Goal: Task Accomplishment & Management: Complete application form

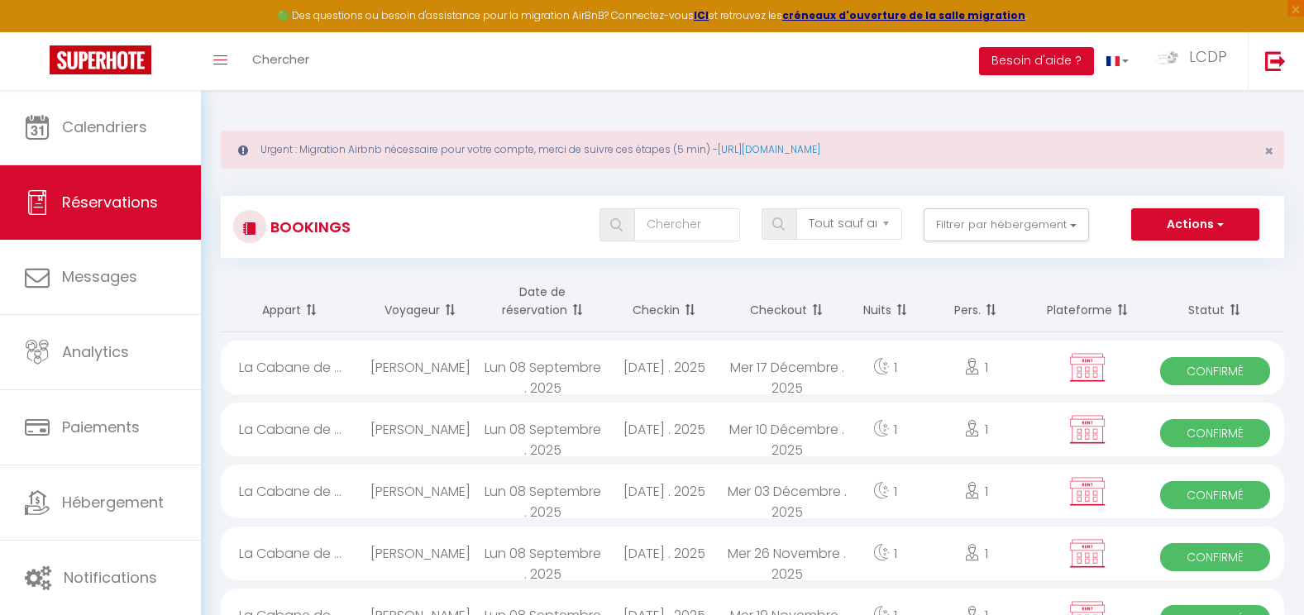
select select "not_cancelled"
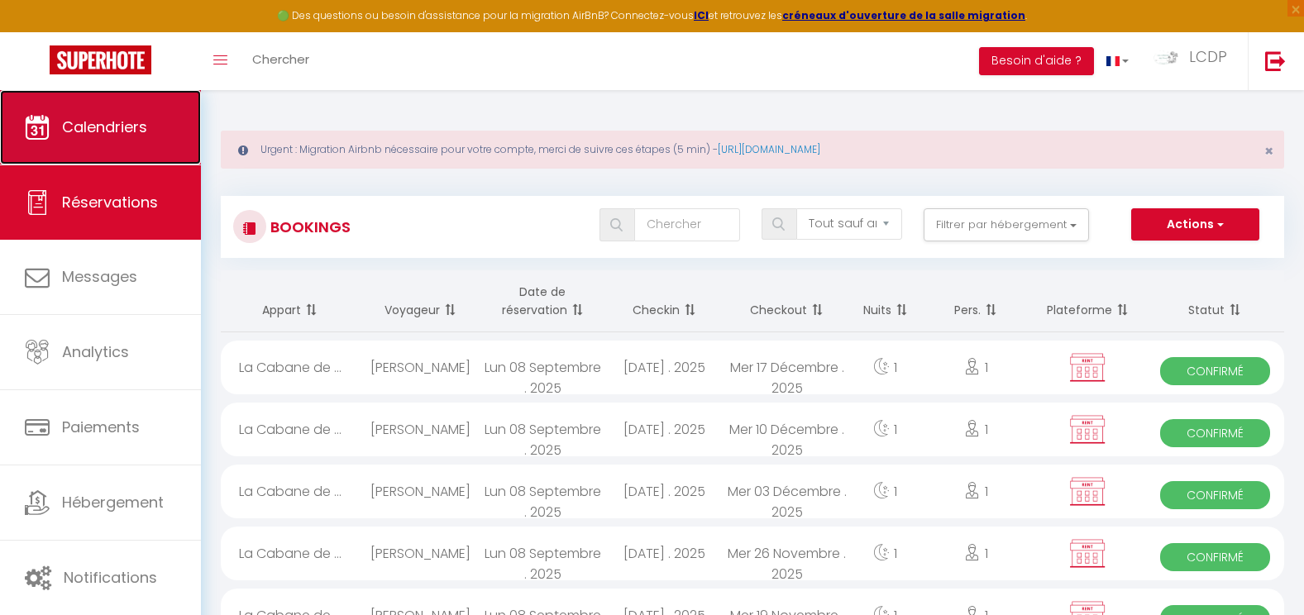
click at [72, 121] on span "Calendriers" at bounding box center [104, 127] width 85 height 21
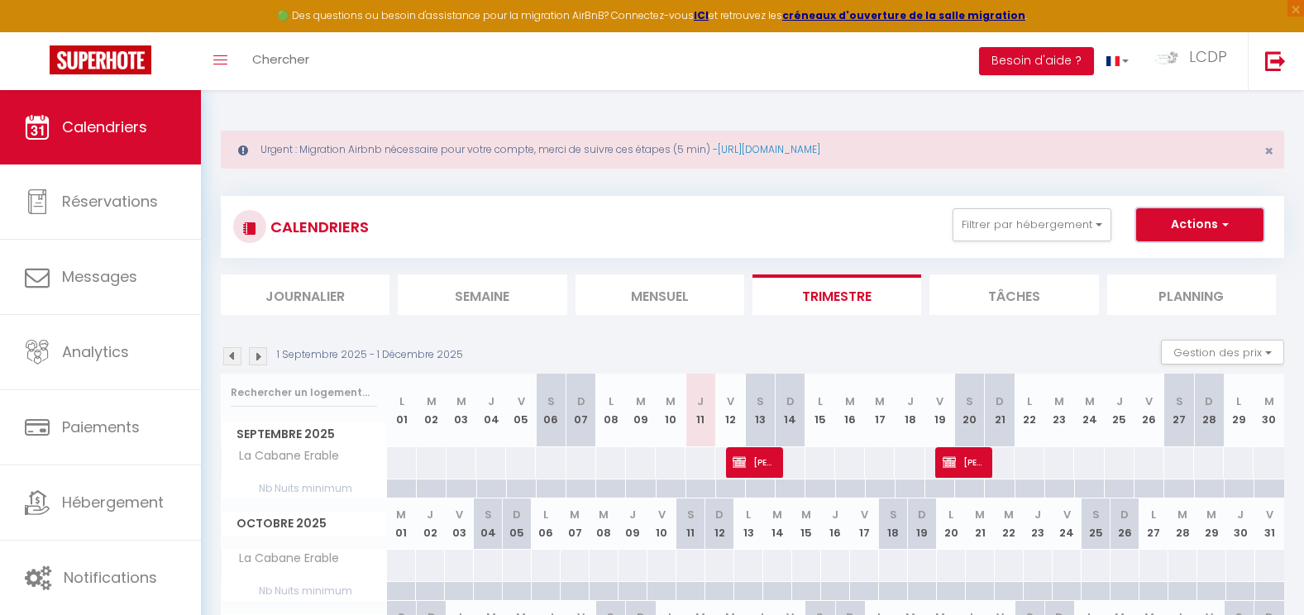
click at [1197, 230] on button "Actions" at bounding box center [1199, 224] width 127 height 33
click at [1154, 260] on link "Nouvelle réservation" at bounding box center [1183, 263] width 144 height 25
select select
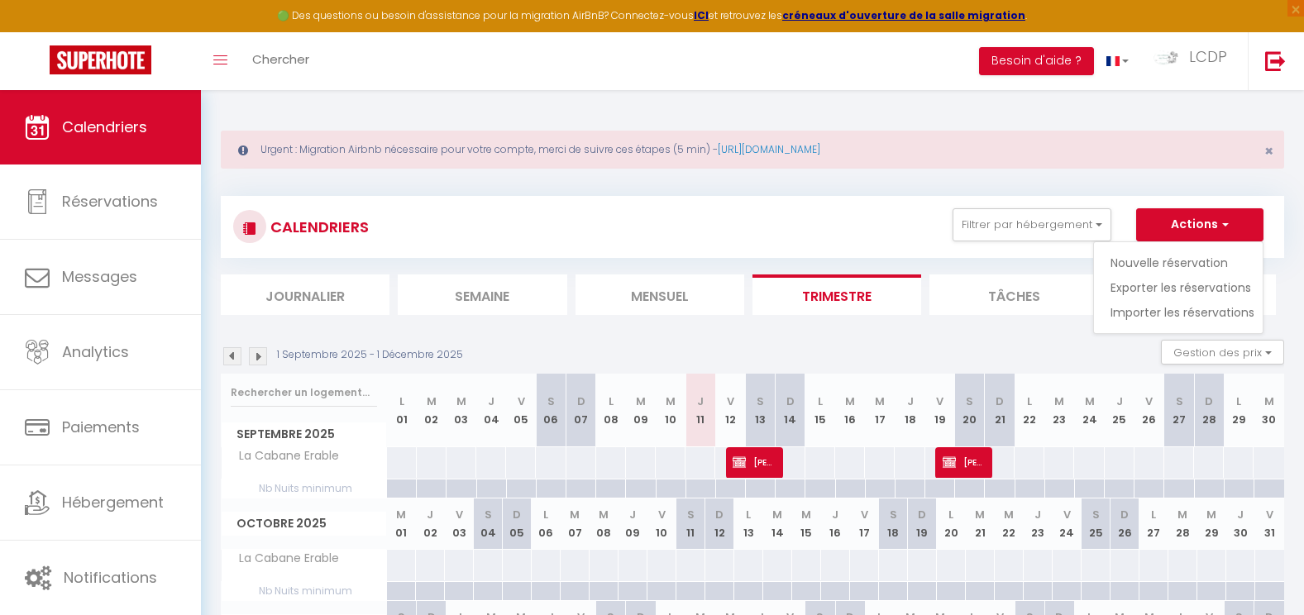
select select
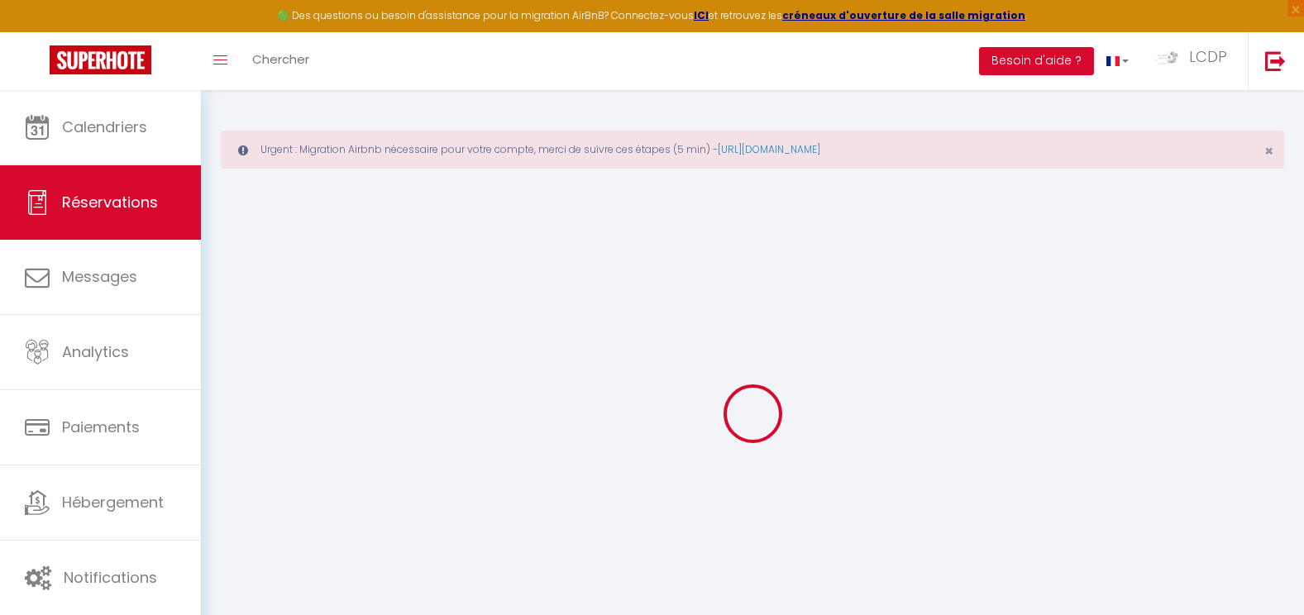
select select
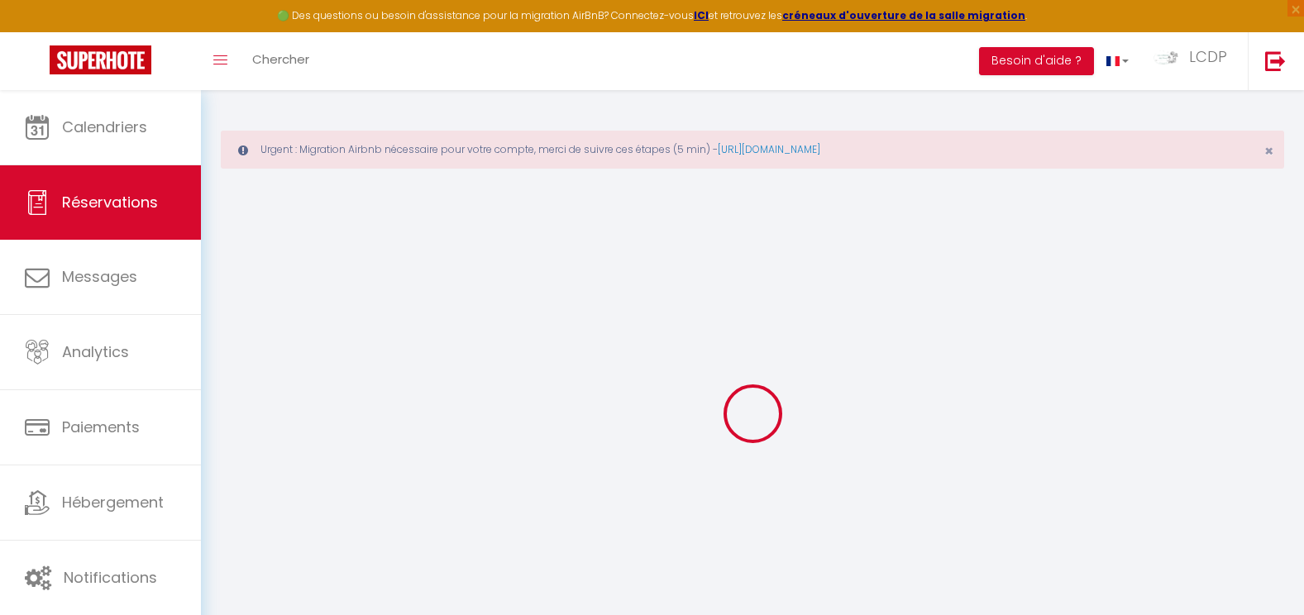
select select
checkbox input "false"
select select
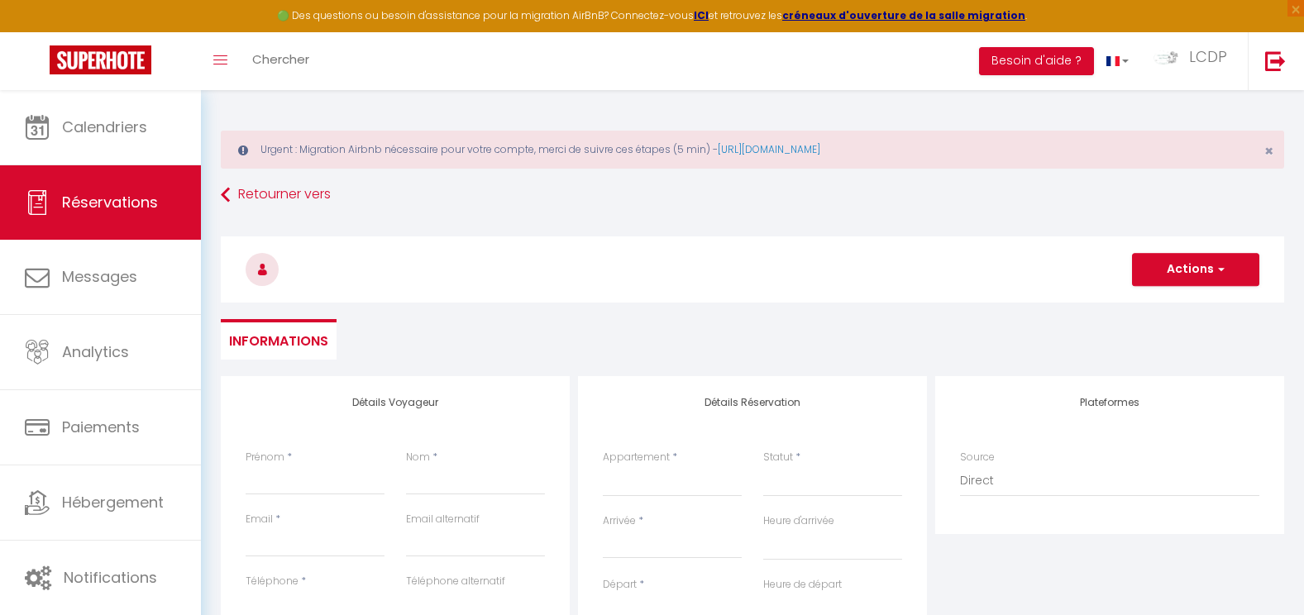
select select
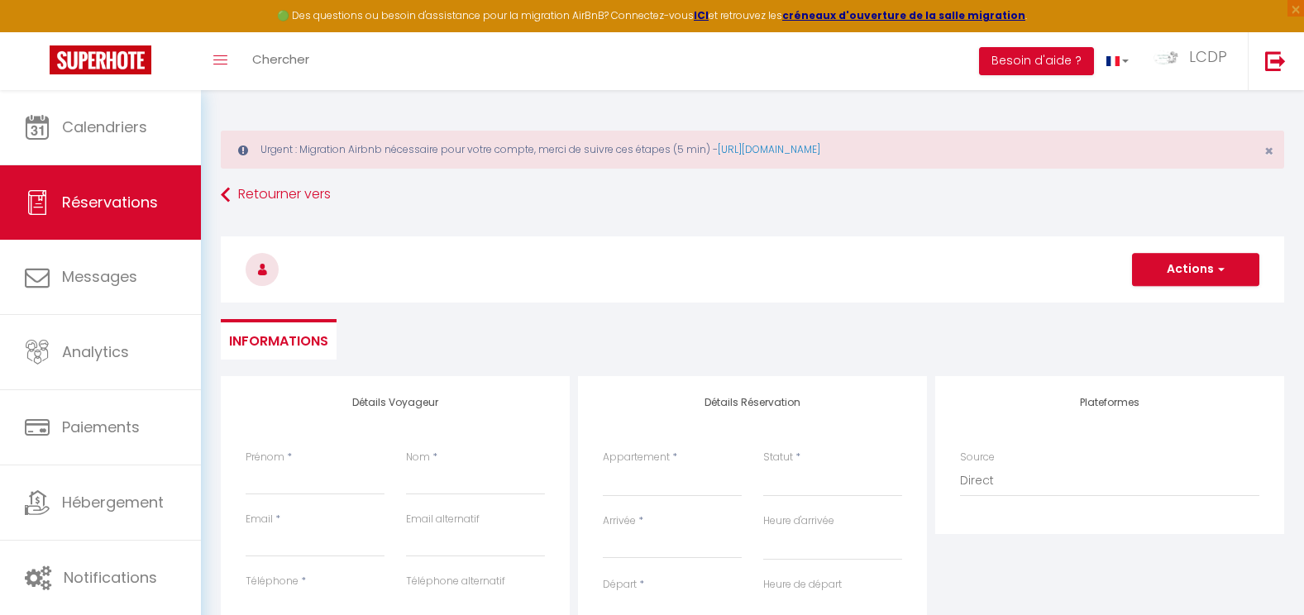
checkbox input "false"
select select
click at [323, 483] on input "Prénom" at bounding box center [315, 481] width 139 height 30
paste input "[PERSON_NAME]"
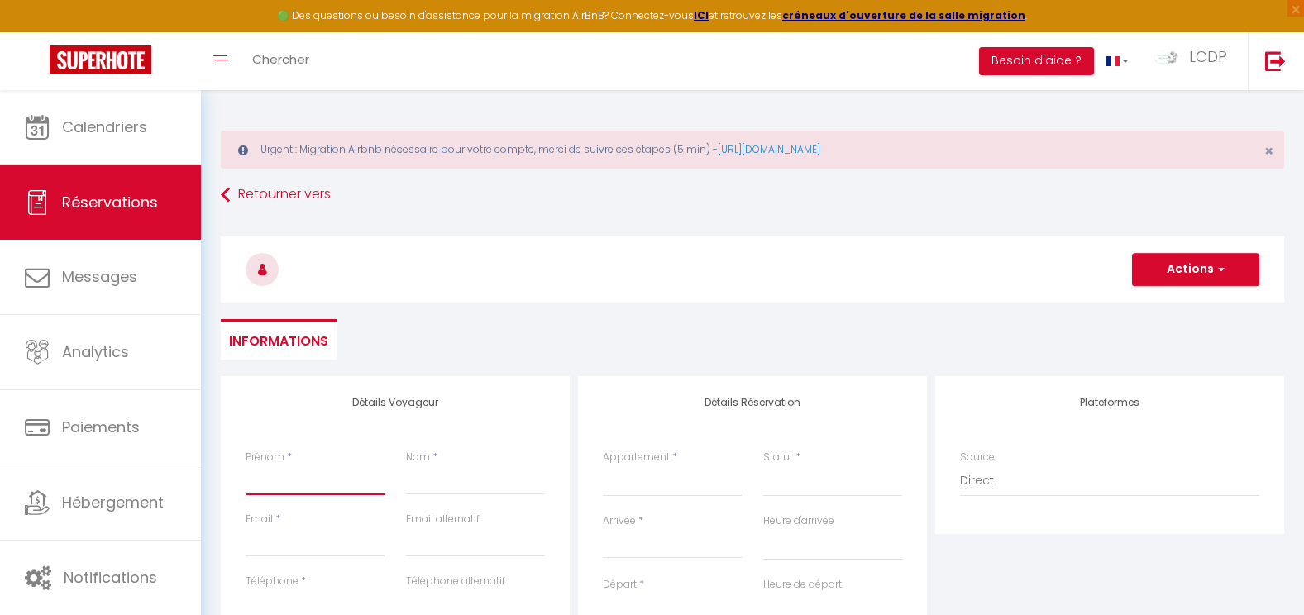
type input "[PERSON_NAME]"
select select
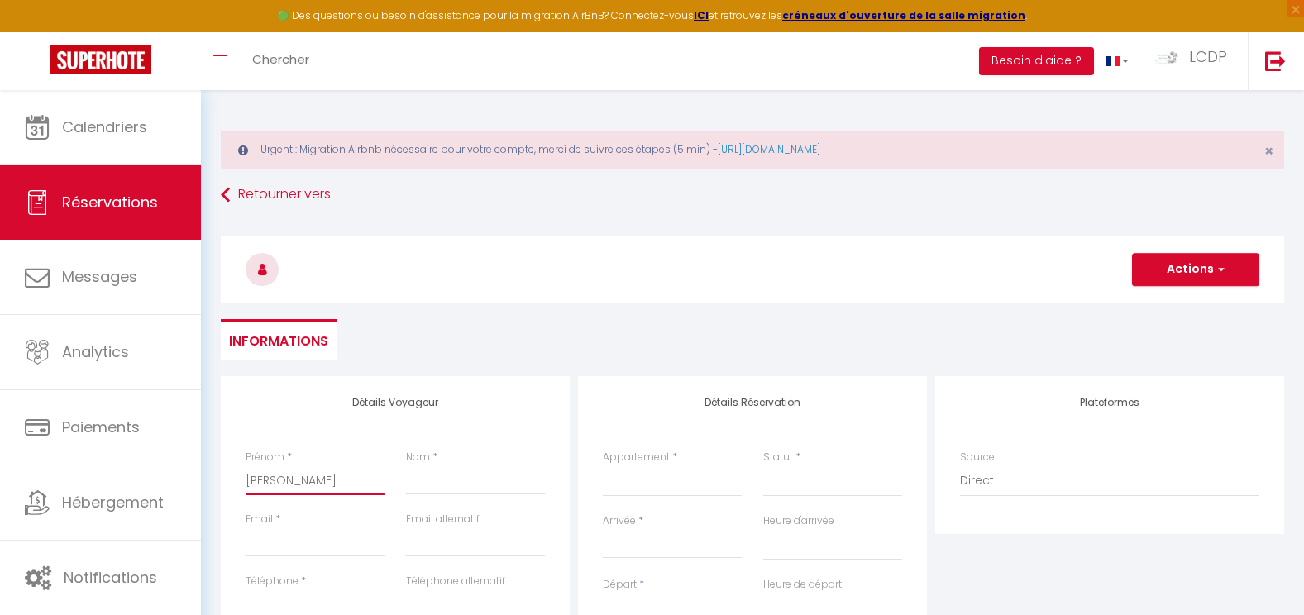
select select
checkbox input "false"
drag, startPoint x: 355, startPoint y: 480, endPoint x: 303, endPoint y: 485, distance: 52.3
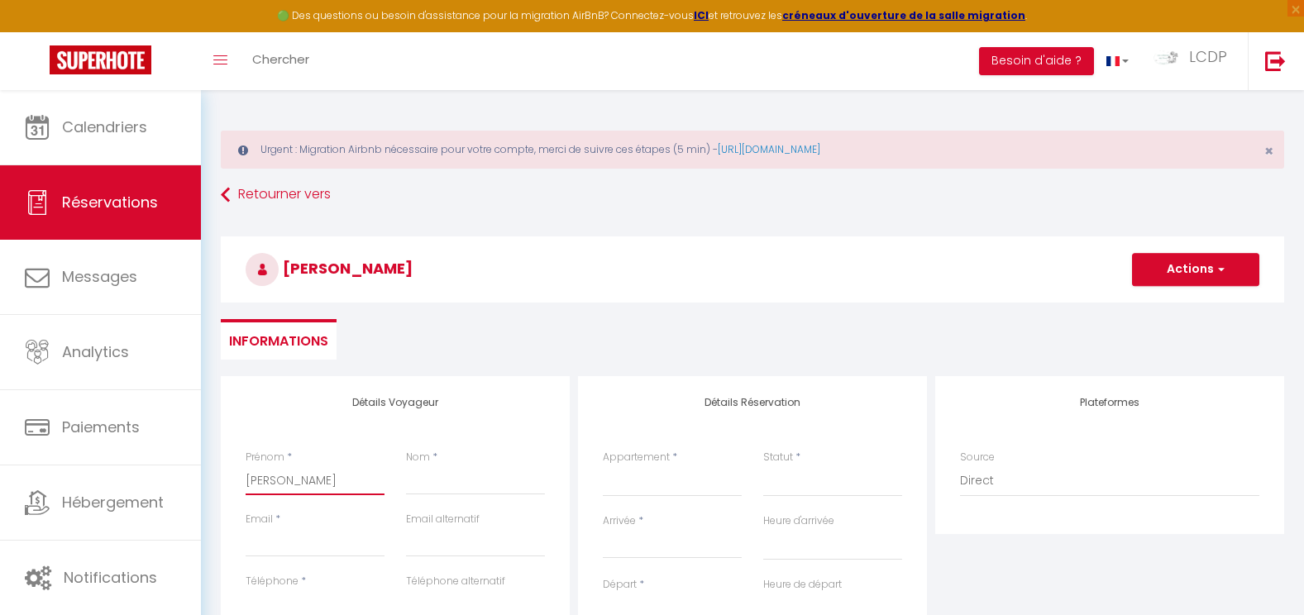
click at [303, 485] on input "[PERSON_NAME]" at bounding box center [315, 481] width 139 height 30
type input "[PERSON_NAME]"
select select
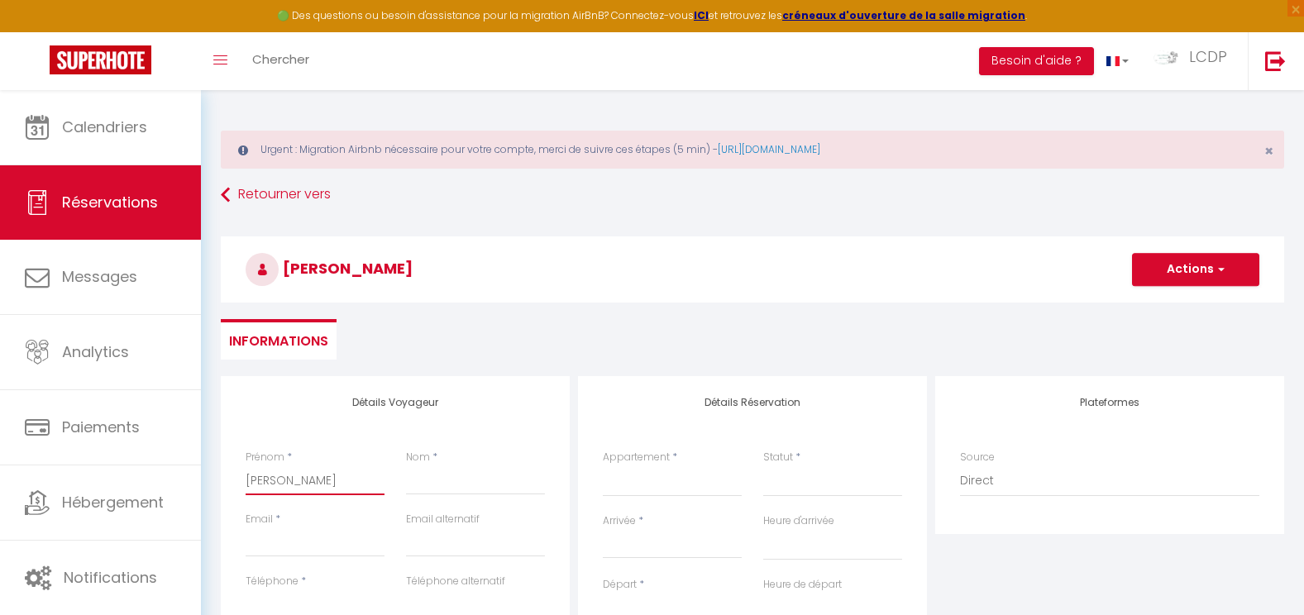
select select
checkbox input "false"
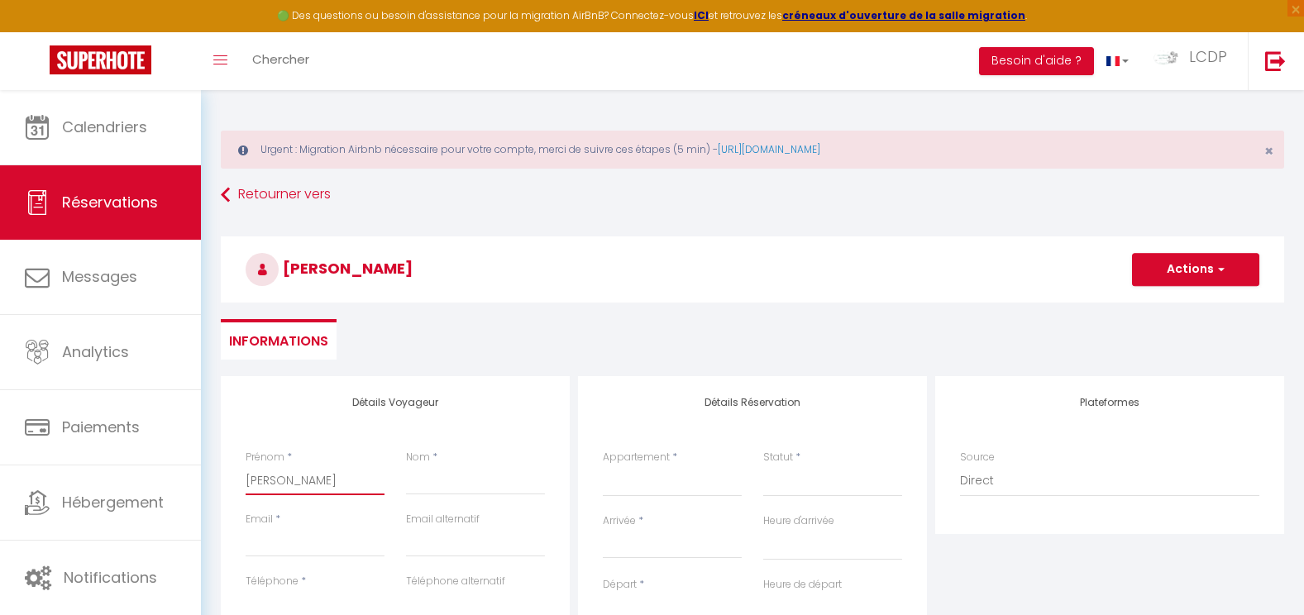
type input "[PERSON_NAME]"
click at [431, 486] on input "Nom" at bounding box center [475, 481] width 139 height 30
paste input "[PERSON_NAME]"
type input "[PERSON_NAME]"
select select
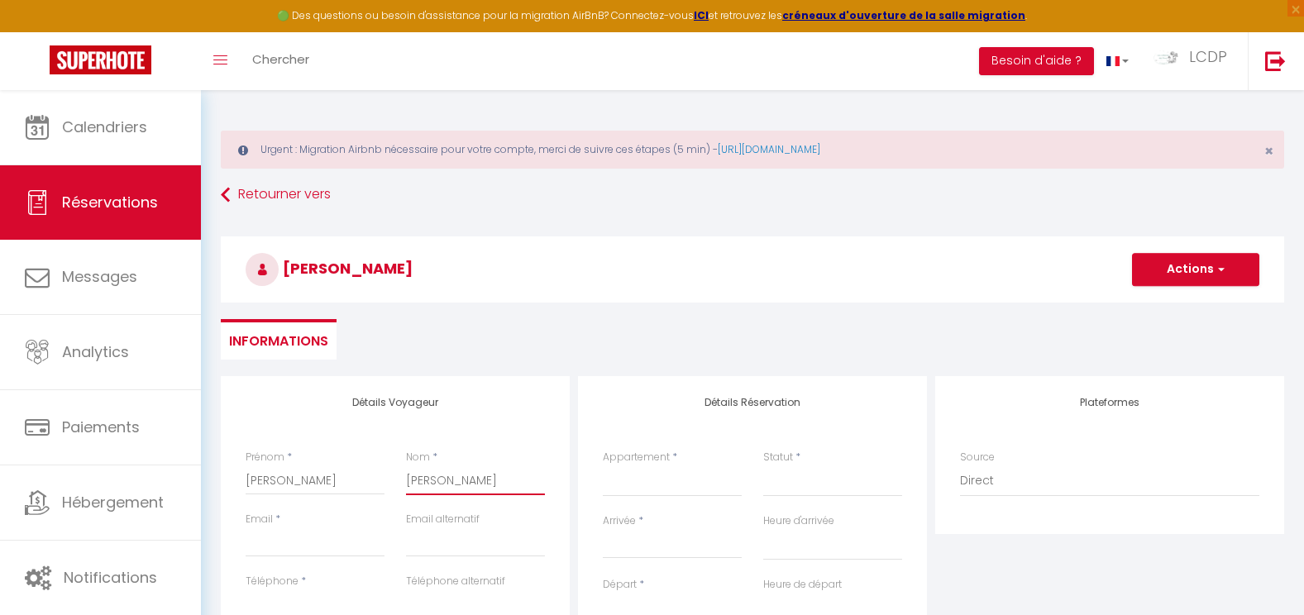
select select
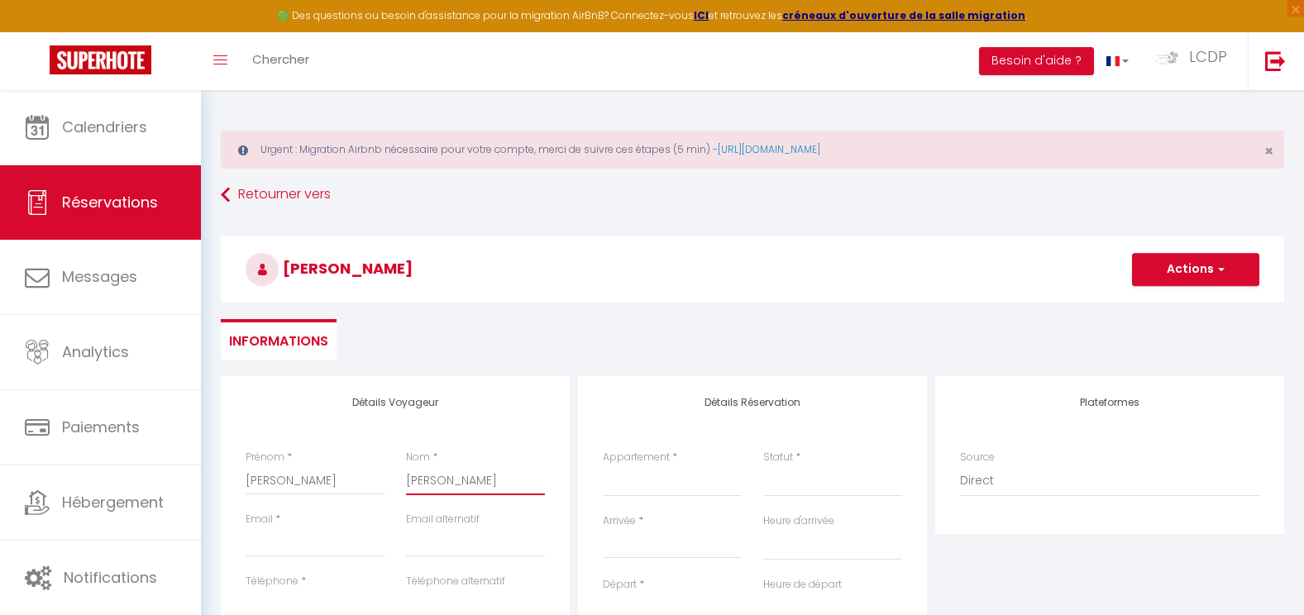
select select
checkbox input "false"
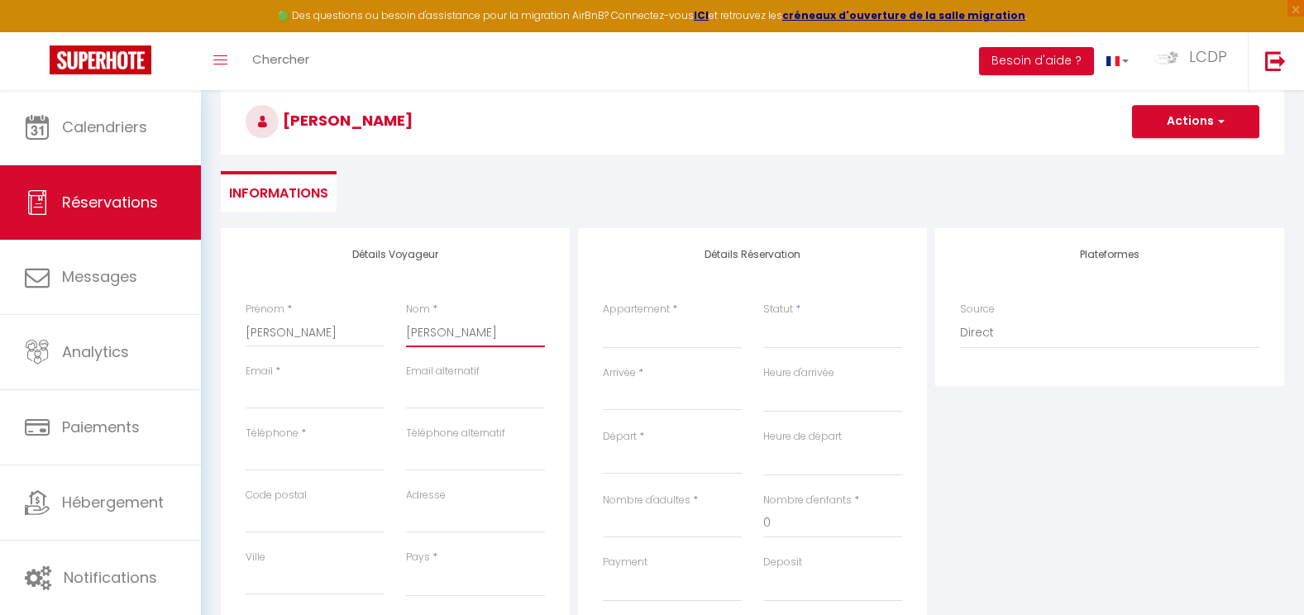
scroll to position [165, 0]
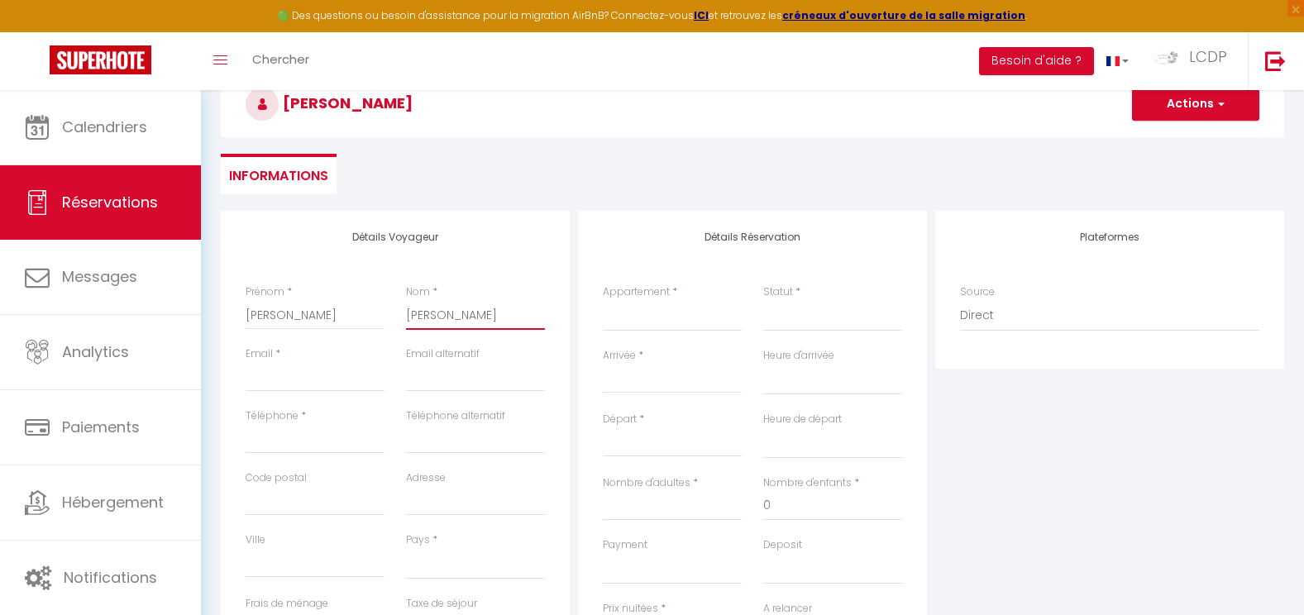
type input "[PERSON_NAME]"
click at [311, 374] on input "Email client" at bounding box center [315, 377] width 139 height 30
type input "c"
select select
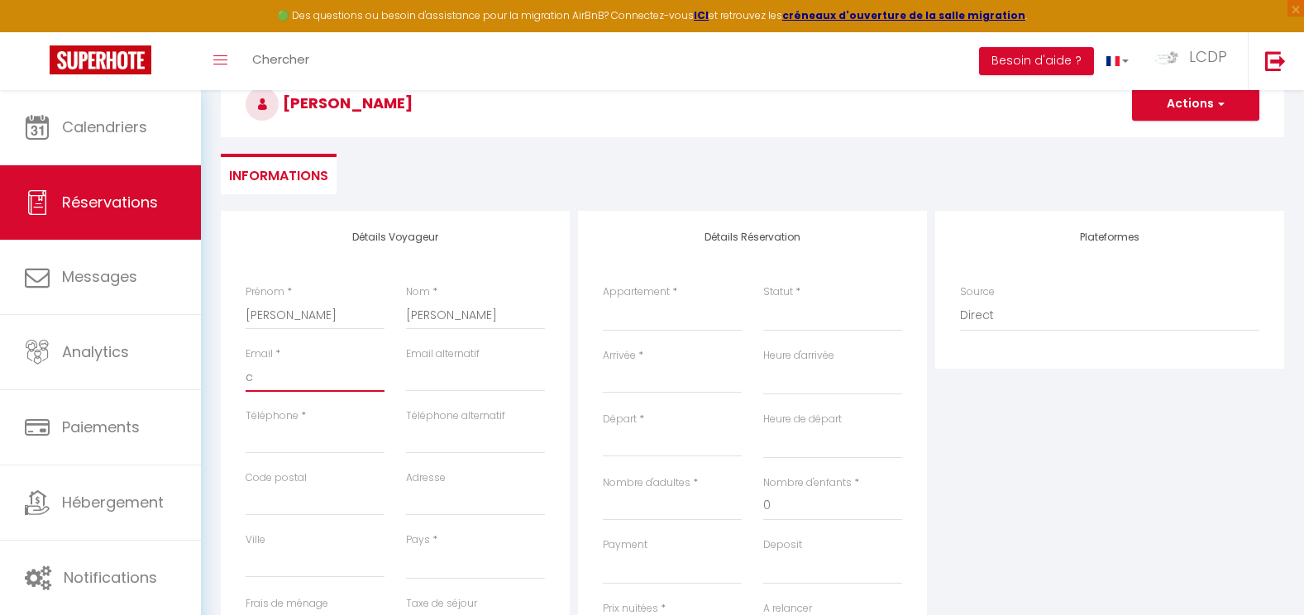
select select
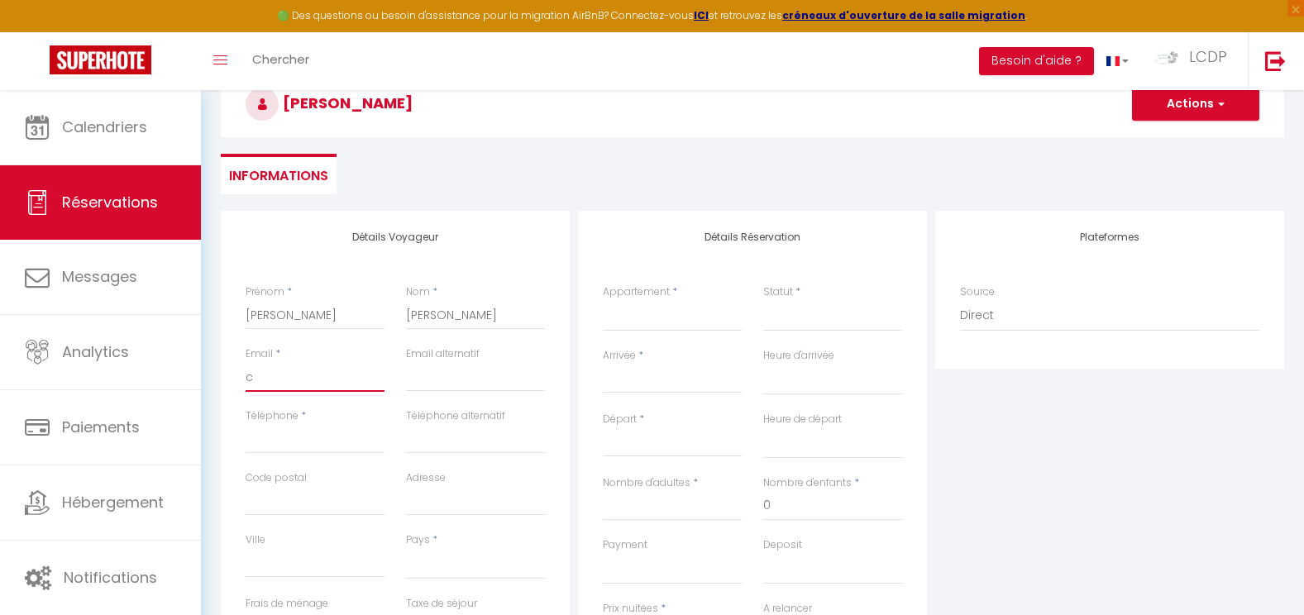
checkbox input "false"
type input "co"
select select
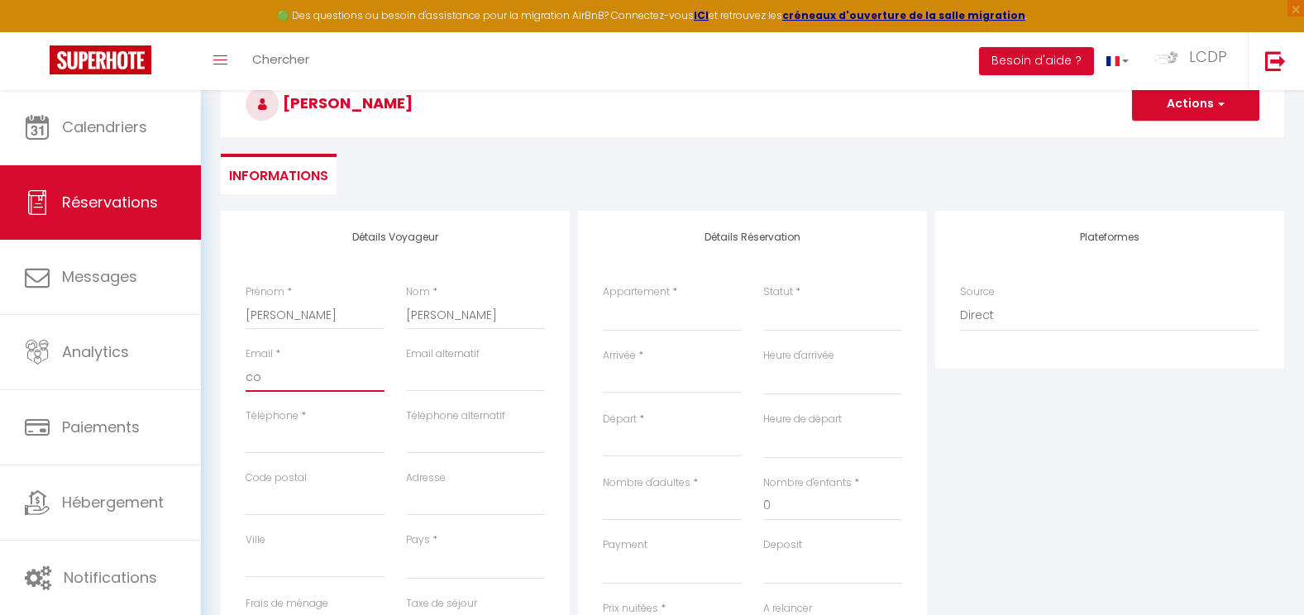
select select
checkbox input "false"
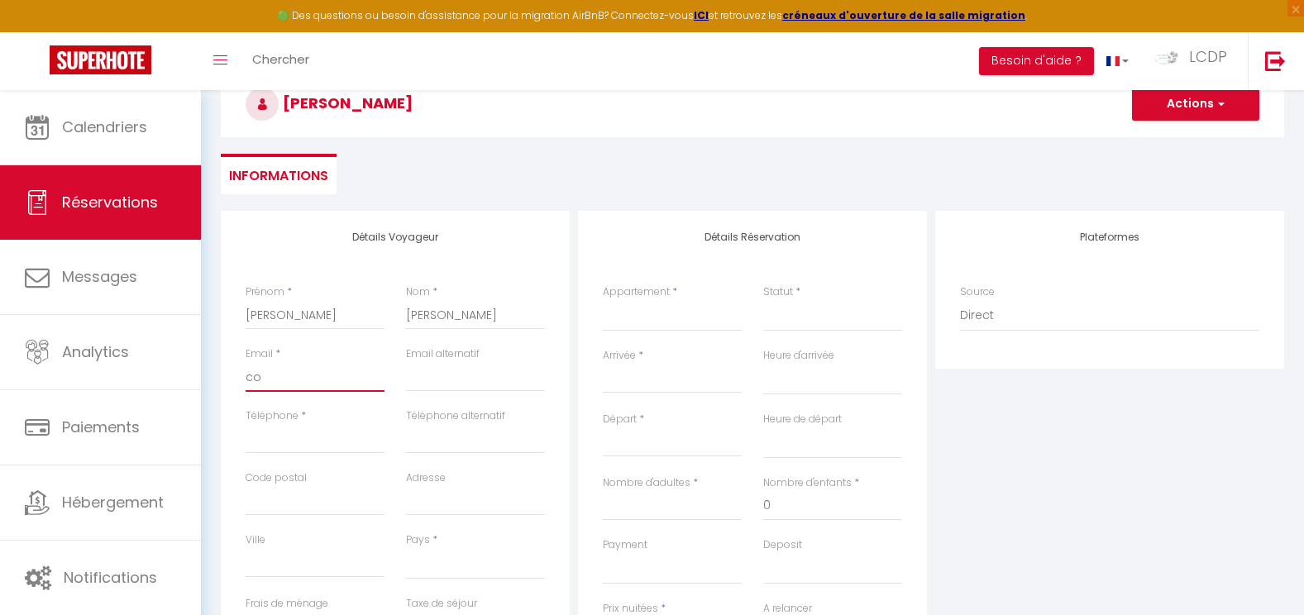
type input "con"
select select
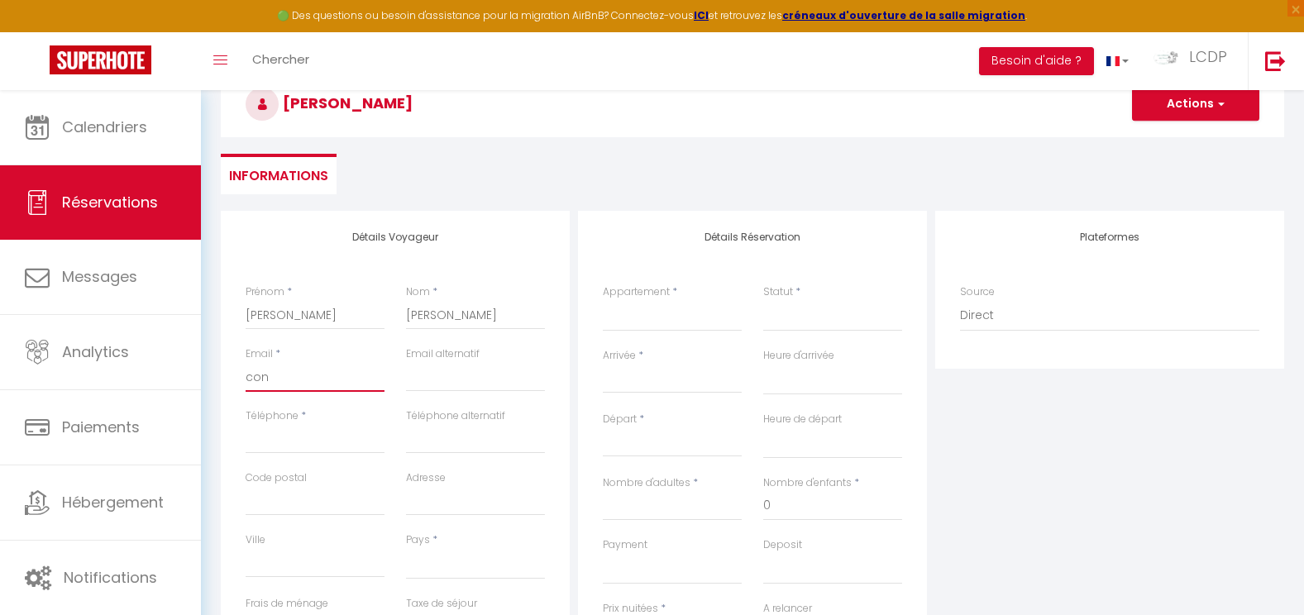
select select
checkbox input "false"
type input "cont"
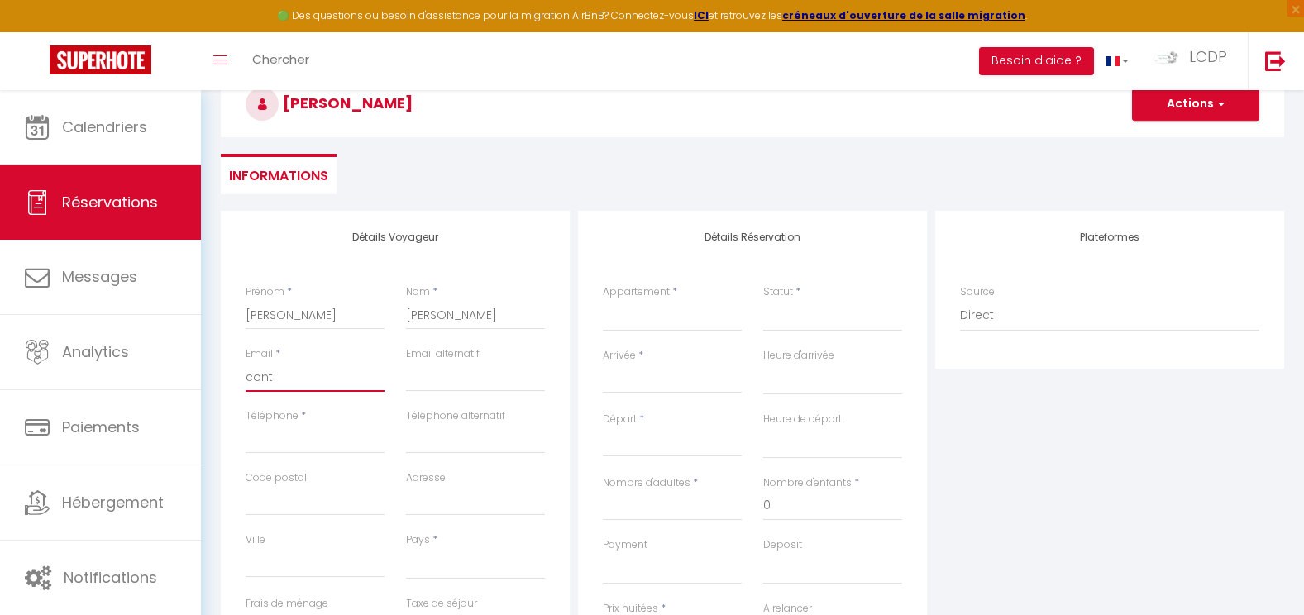
select select
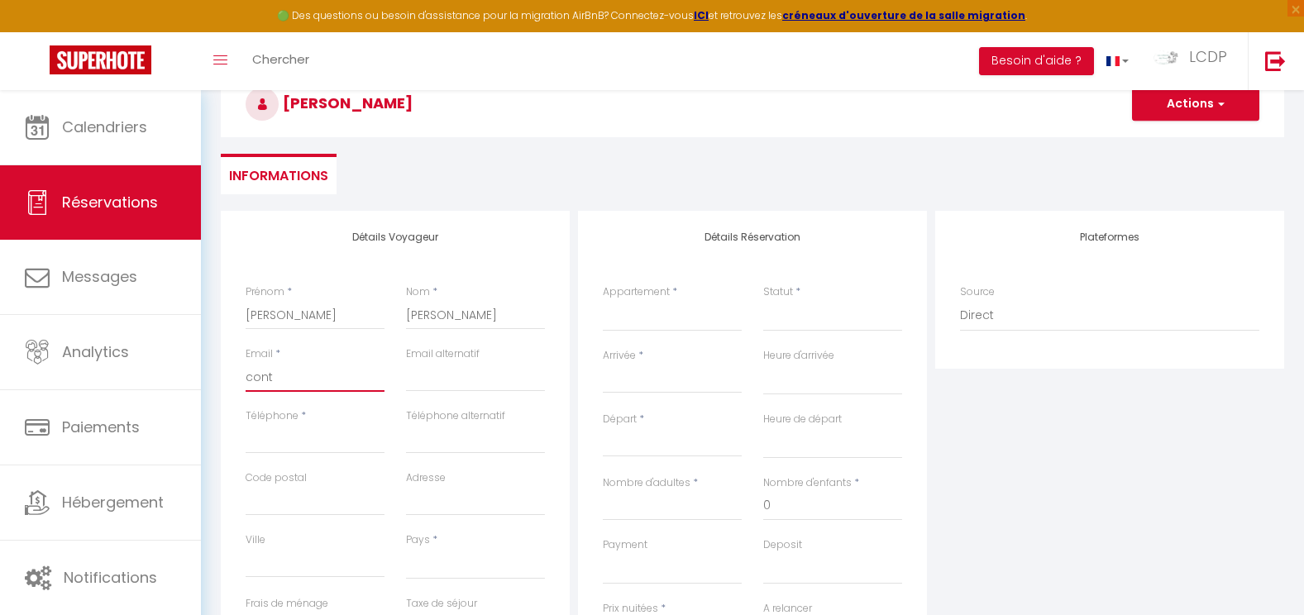
select select
checkbox input "false"
type input "conta"
select select
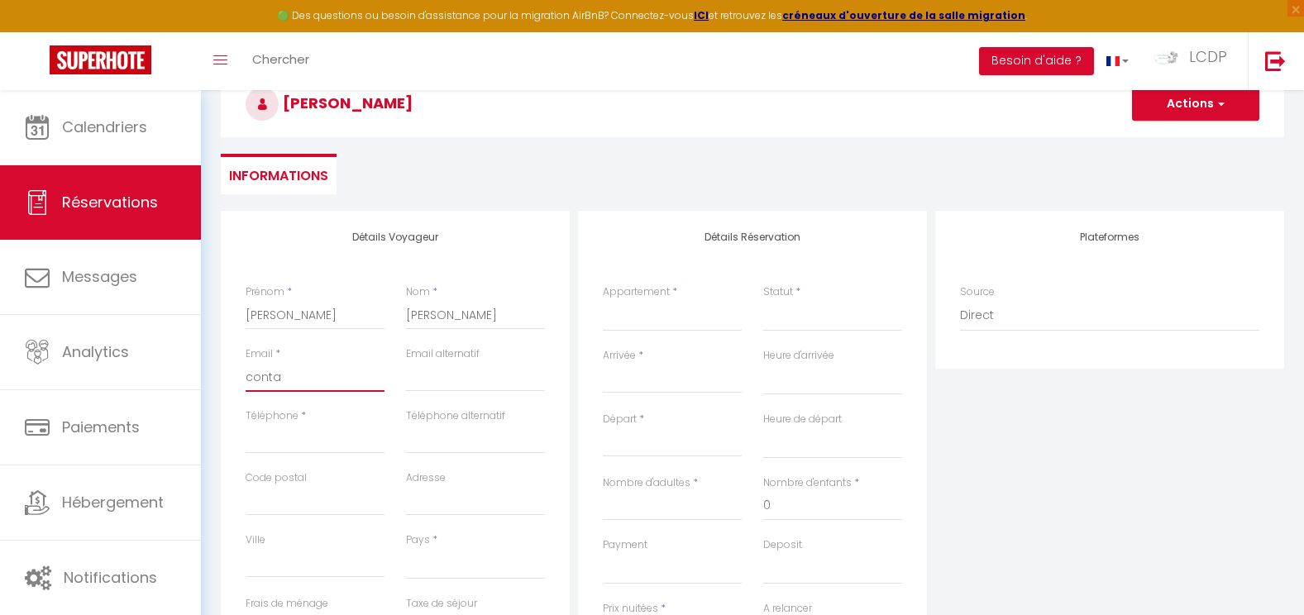
select select
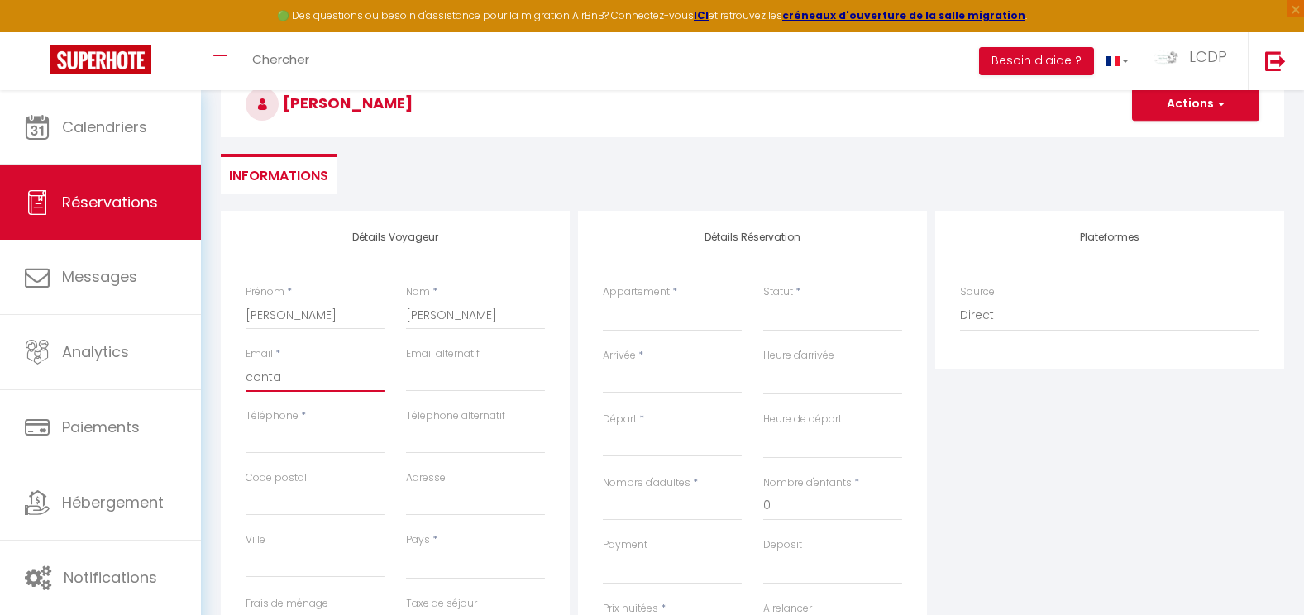
select select
checkbox input "false"
type input "contac"
select select
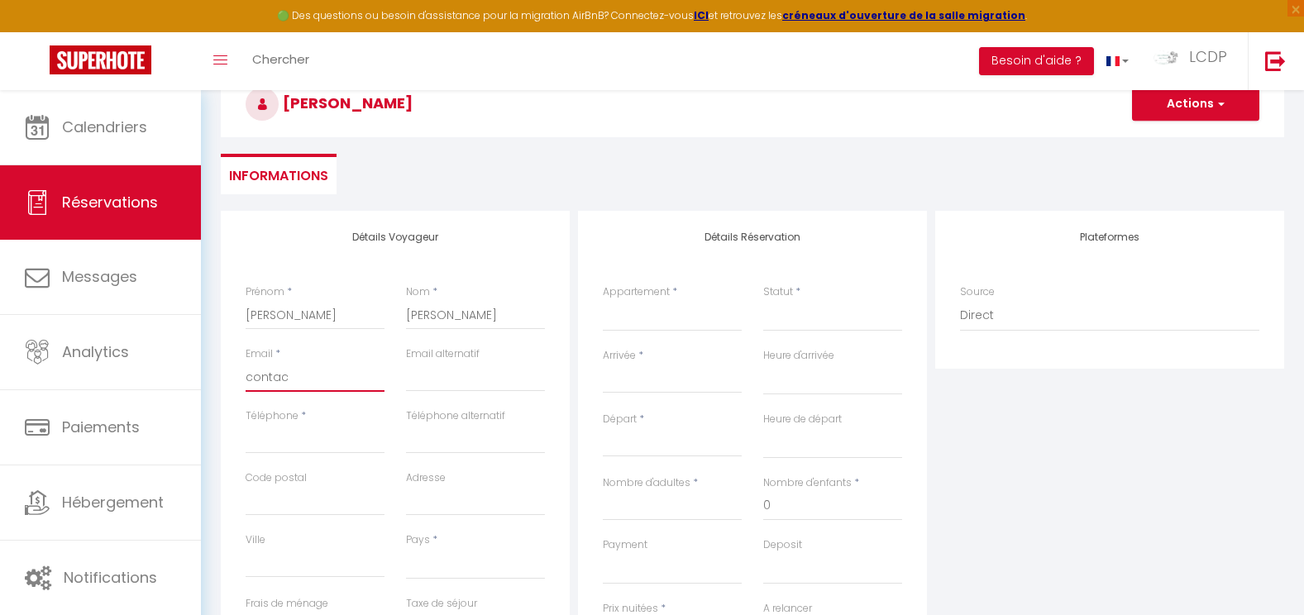
select select
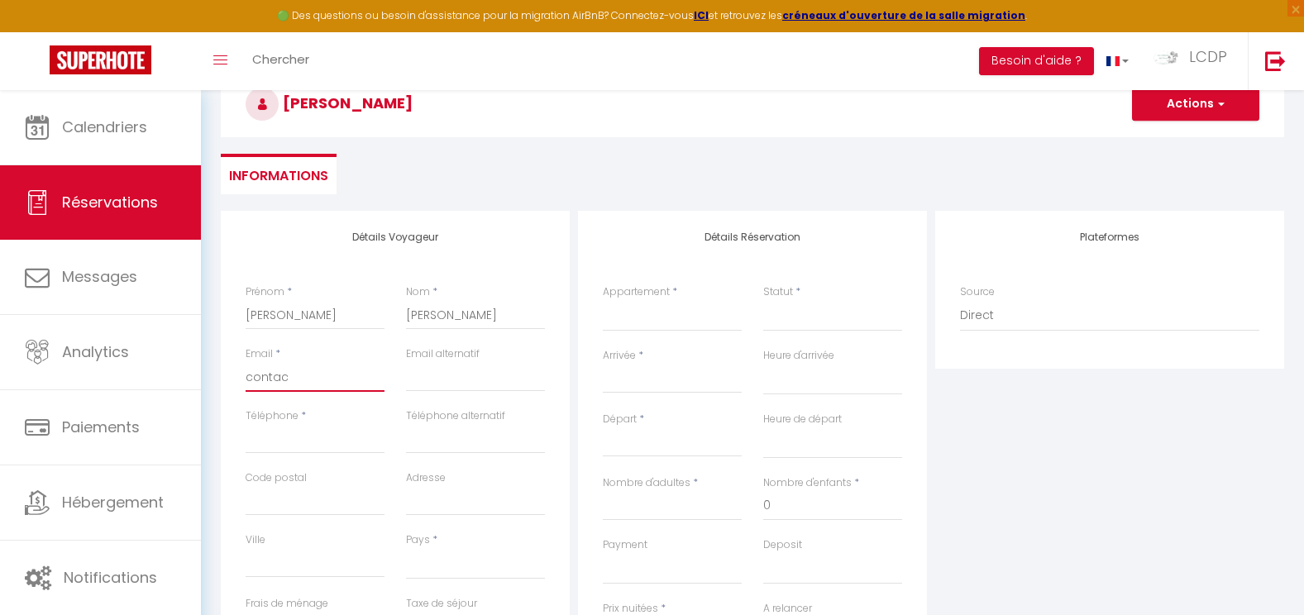
checkbox input "false"
type input "contact"
select select
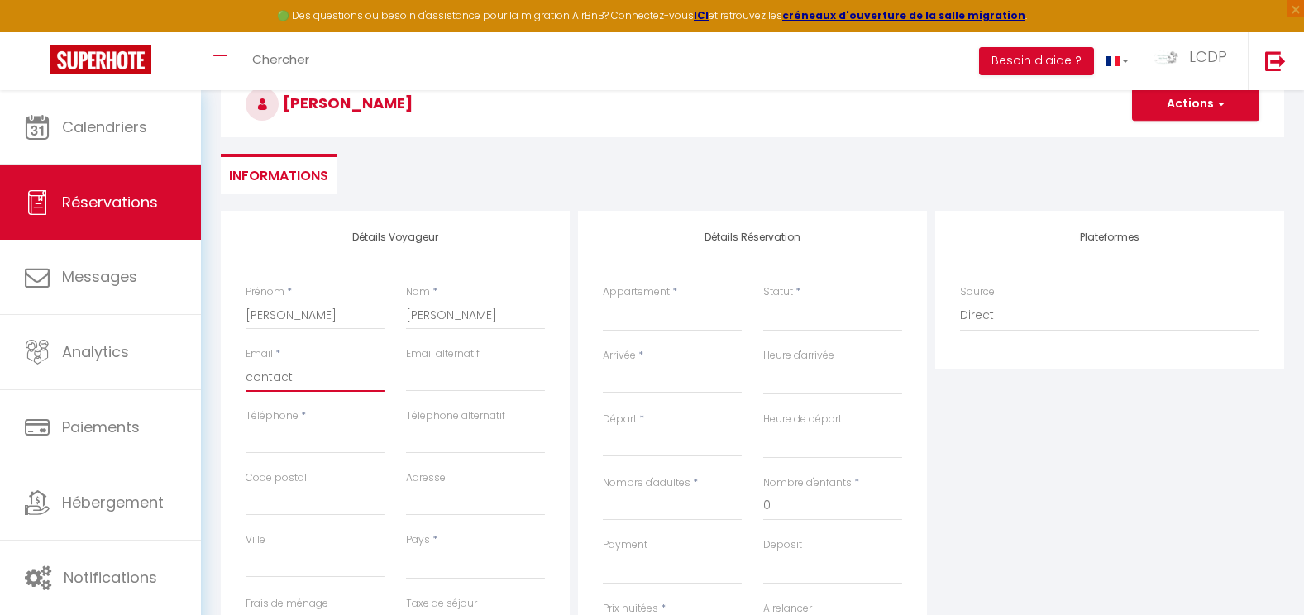
select select
checkbox input "false"
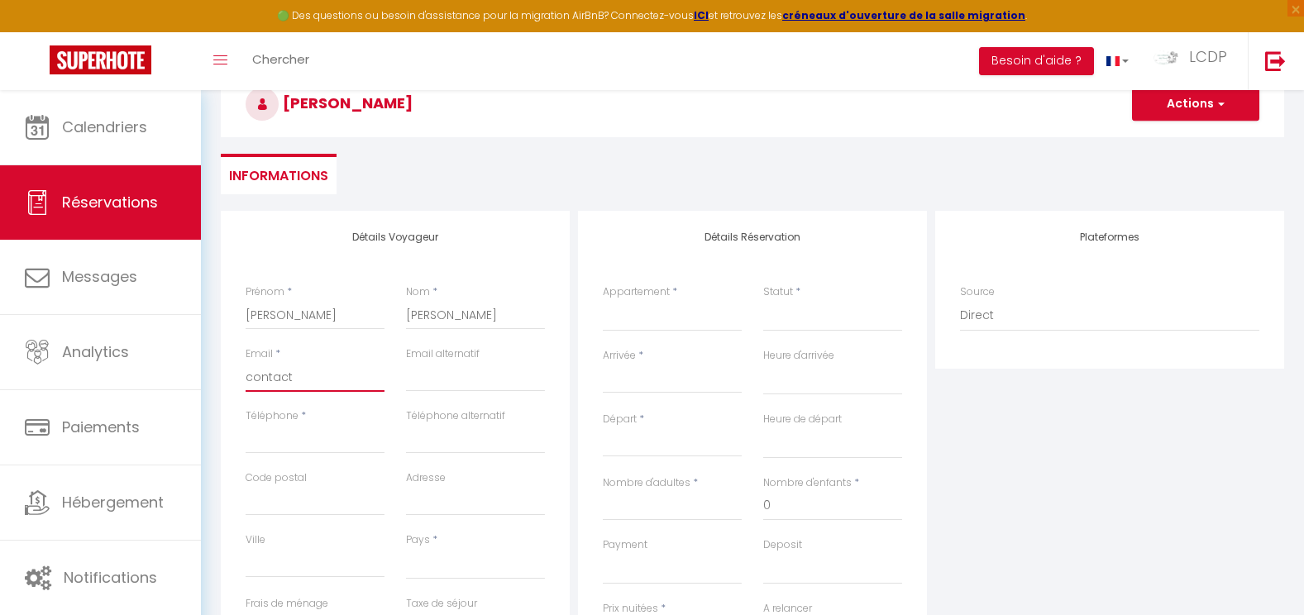
type input "contact@"
select select
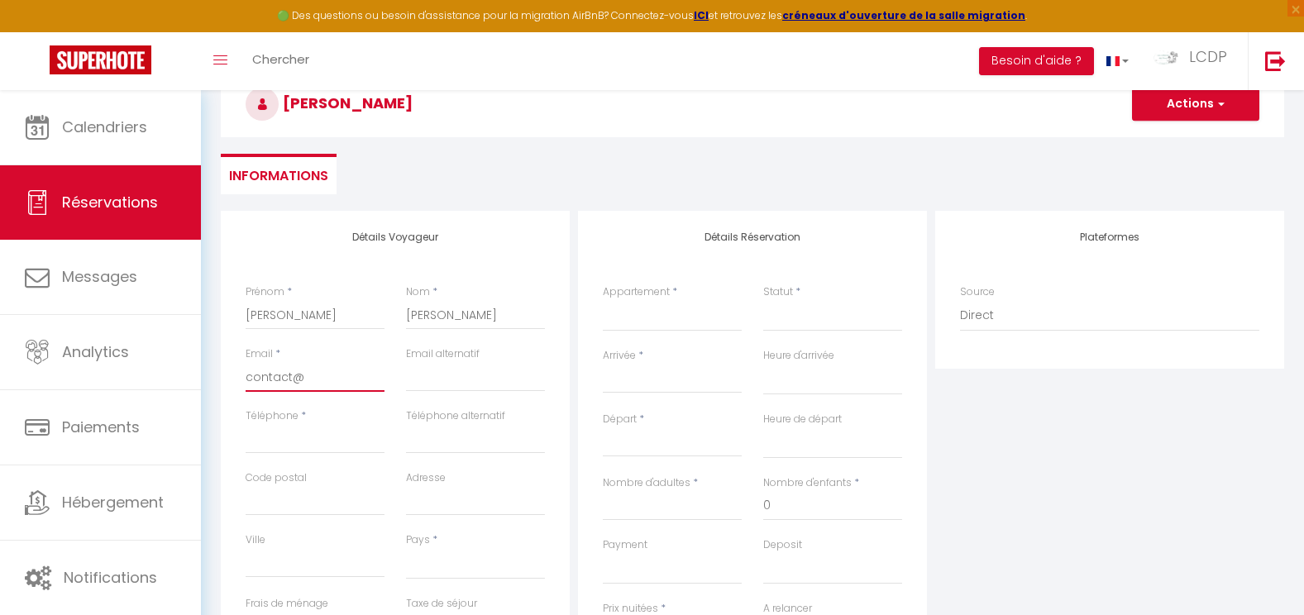
select select
checkbox input "false"
type input "contact@l"
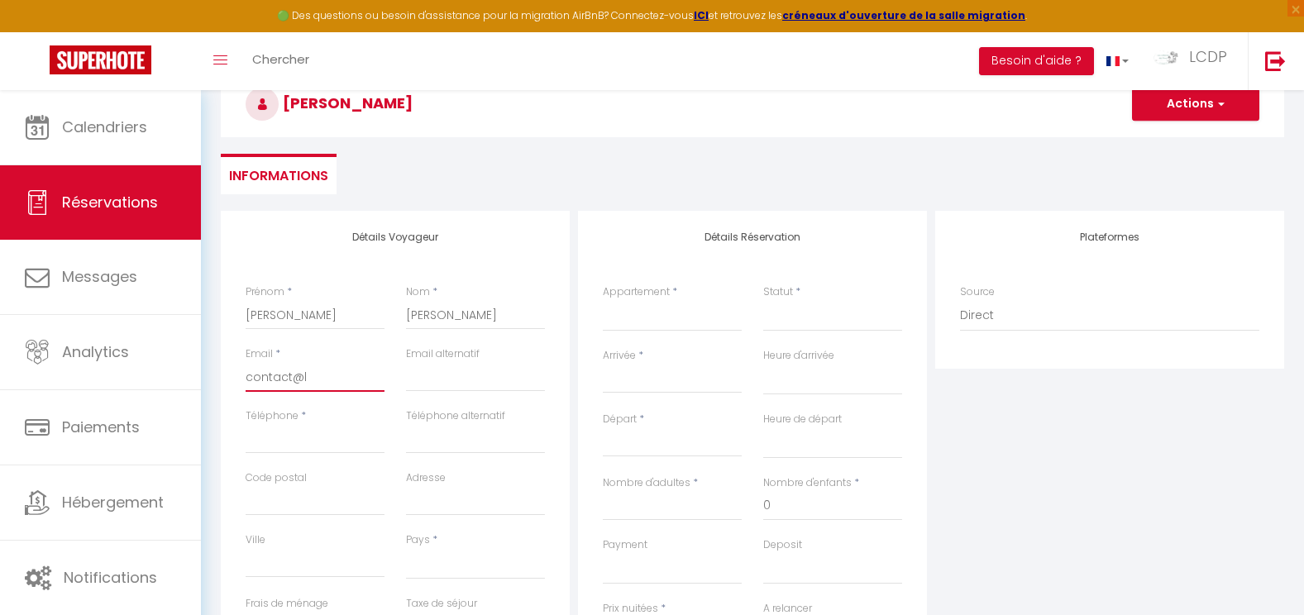
select select
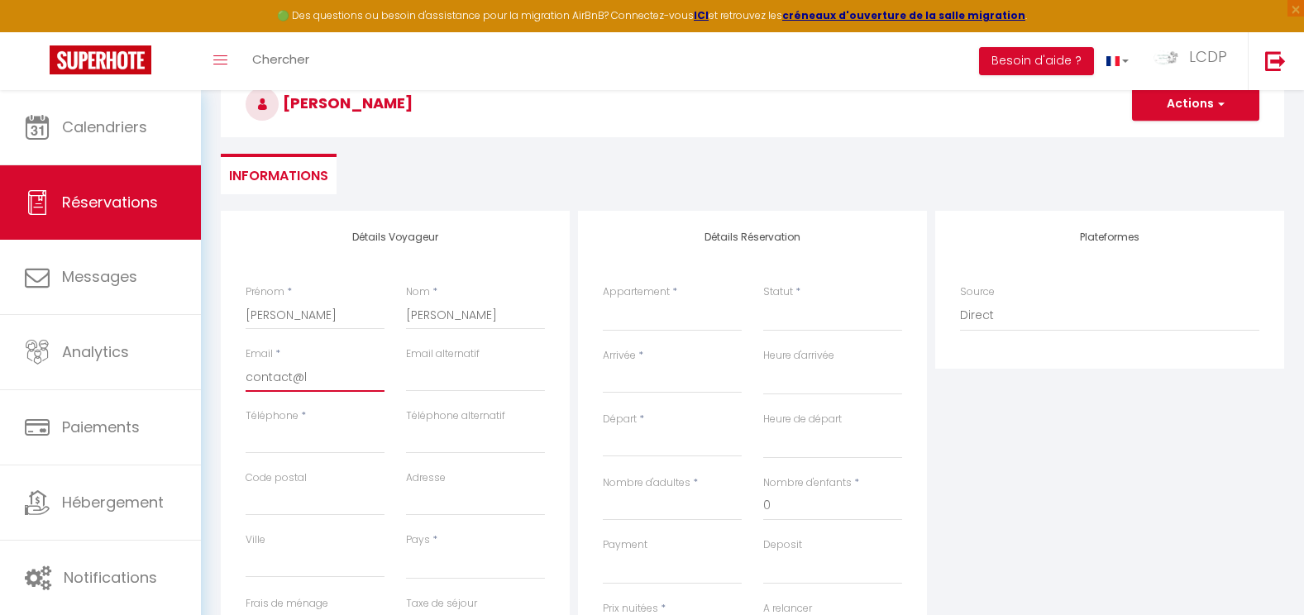
select select
checkbox input "false"
type input "contact@le"
select select
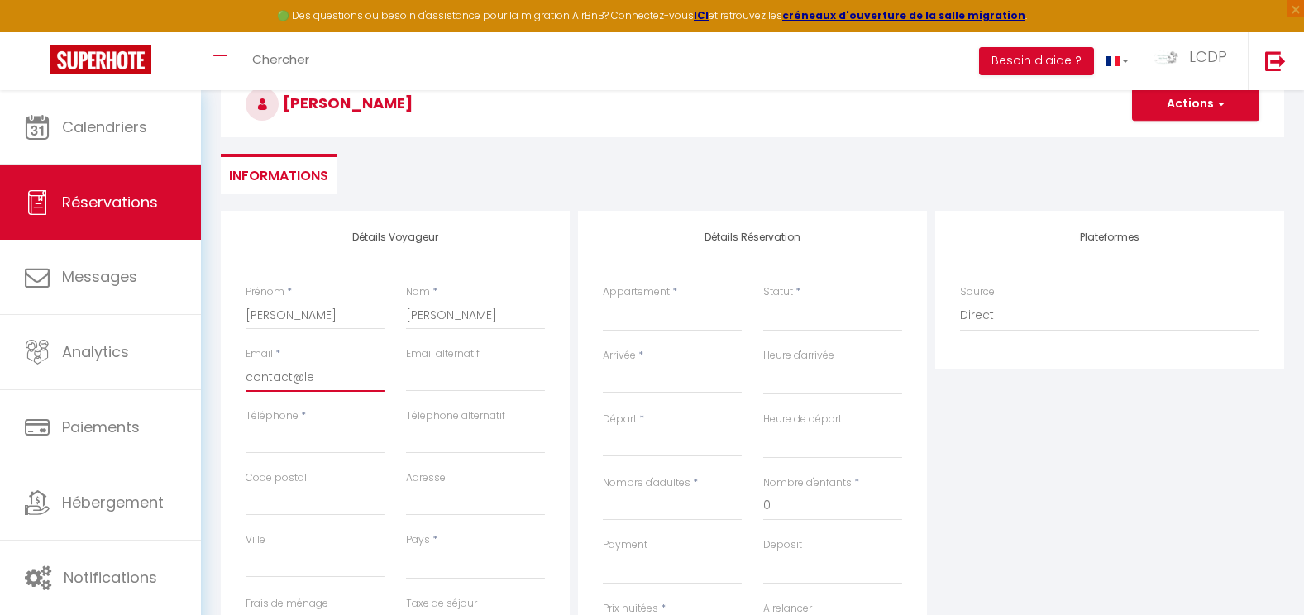
select select
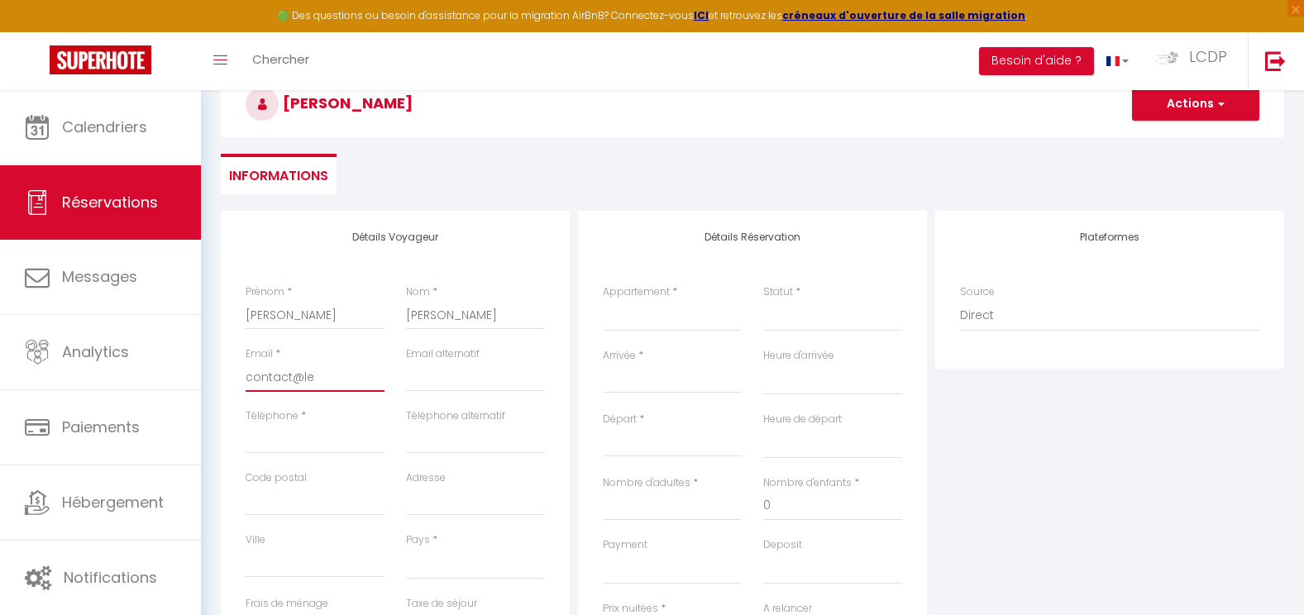
select select
checkbox input "false"
type input "contact@les"
select select
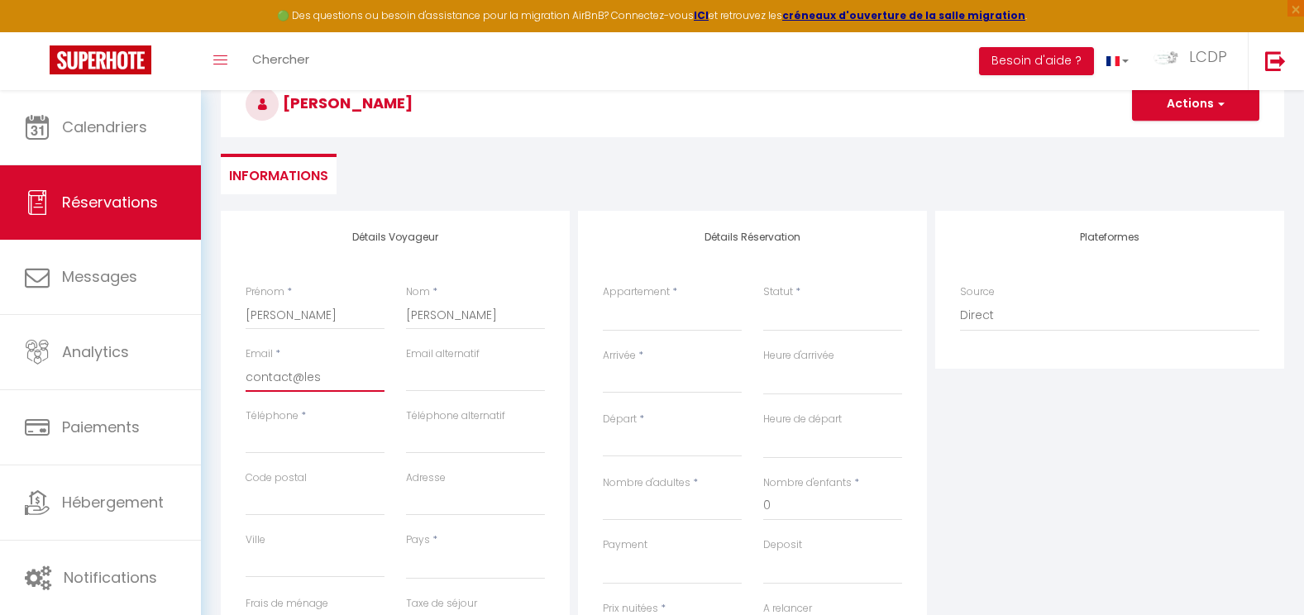
select select
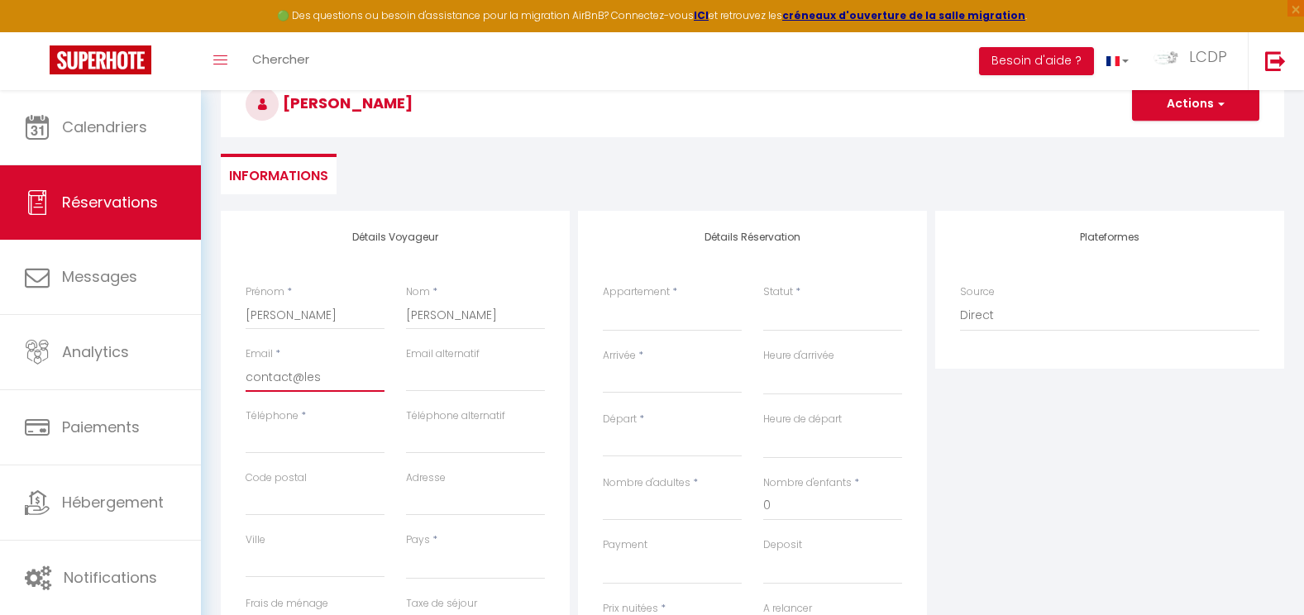
checkbox input "false"
type input "contact@lesc"
select select
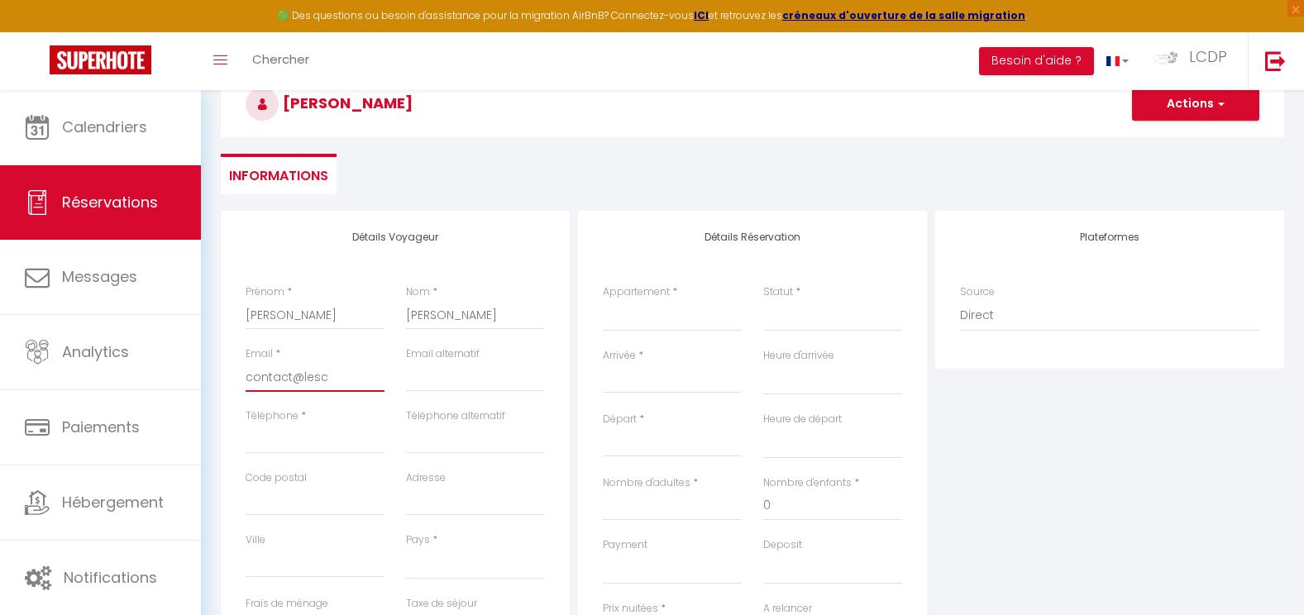
select select
checkbox input "false"
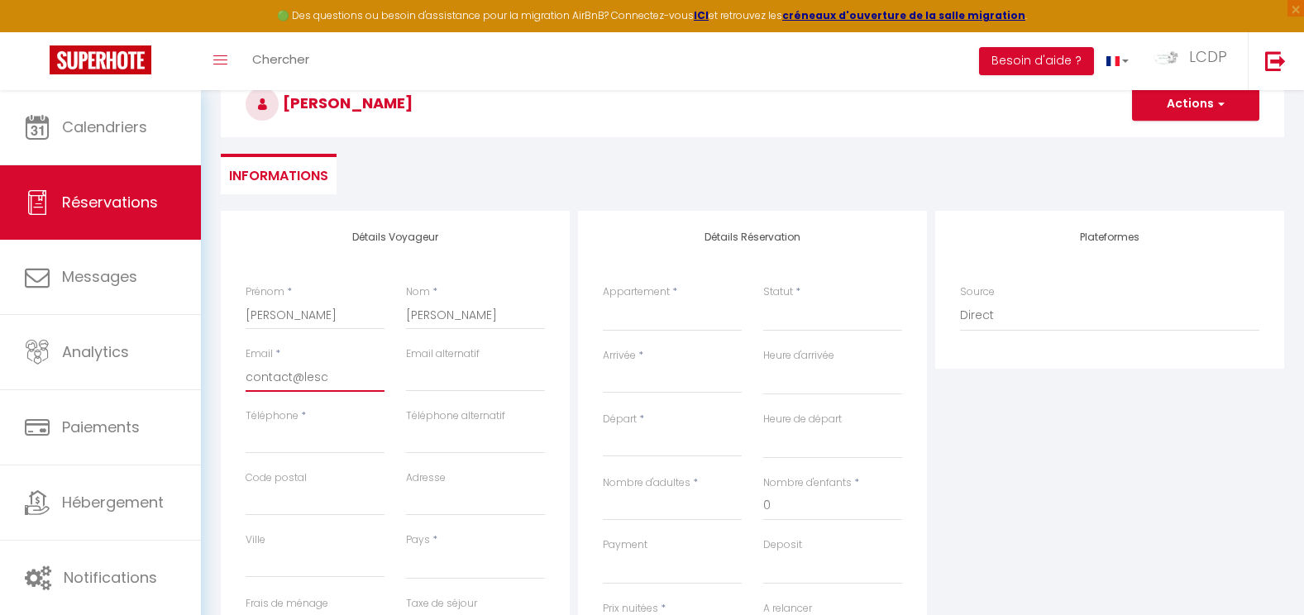
type input "contact@lesca"
select select
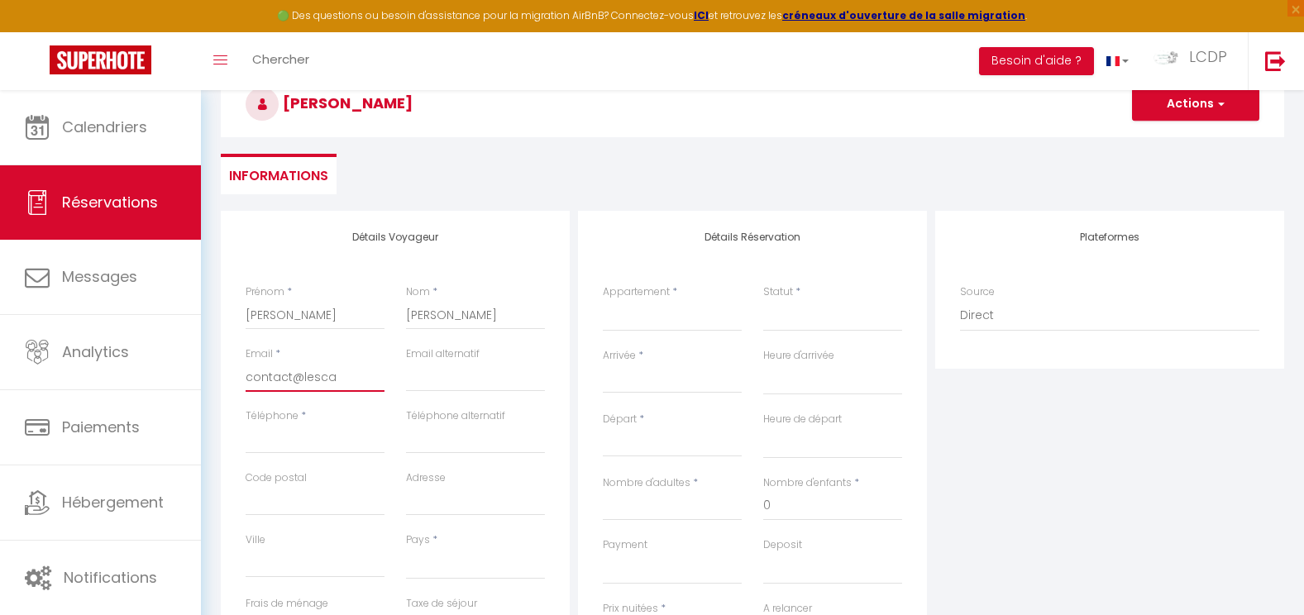
select select
checkbox input "false"
type input "contact@lescab"
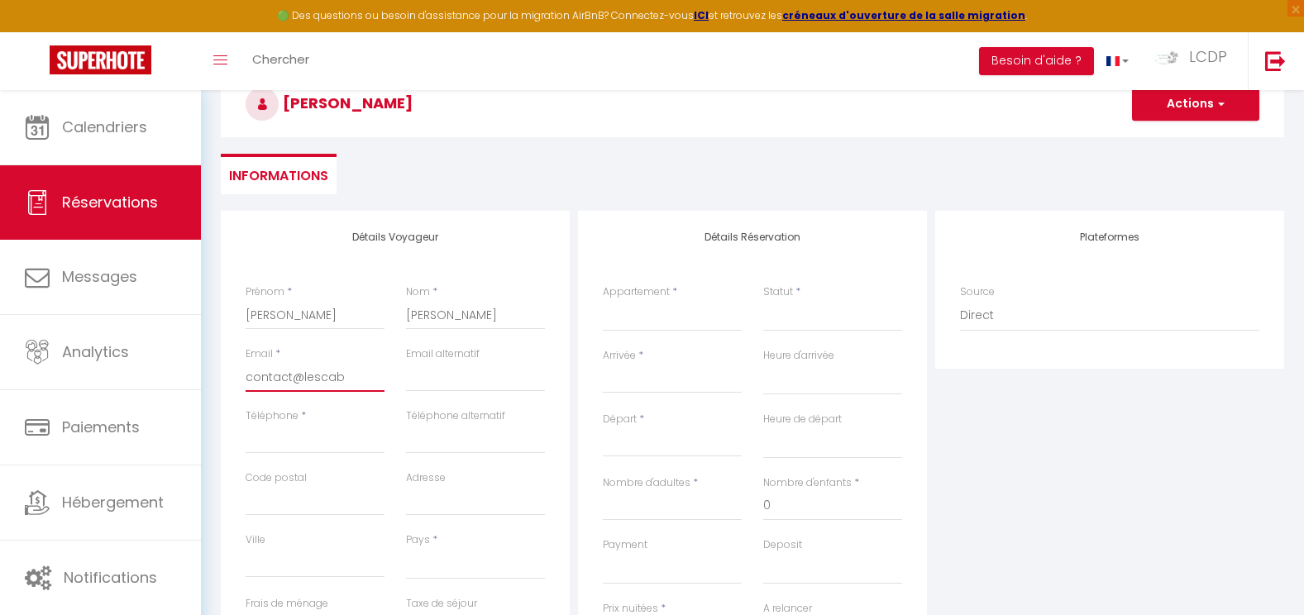
select select
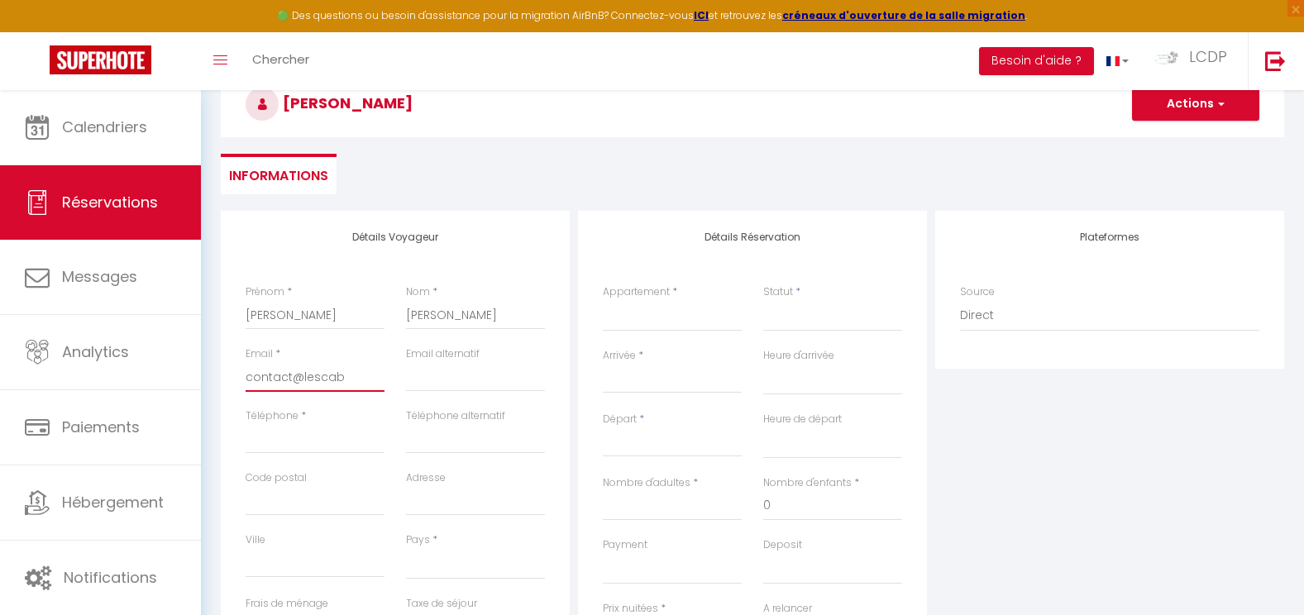
select select
checkbox input "false"
type input "contact@lescaba"
select select
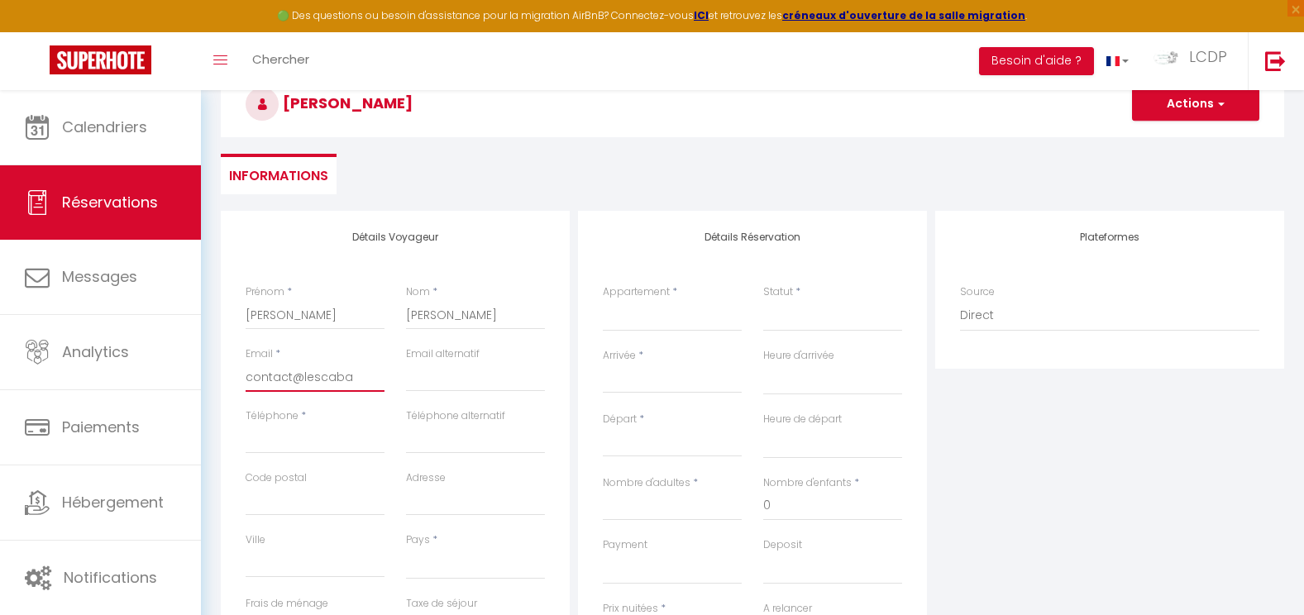
select select
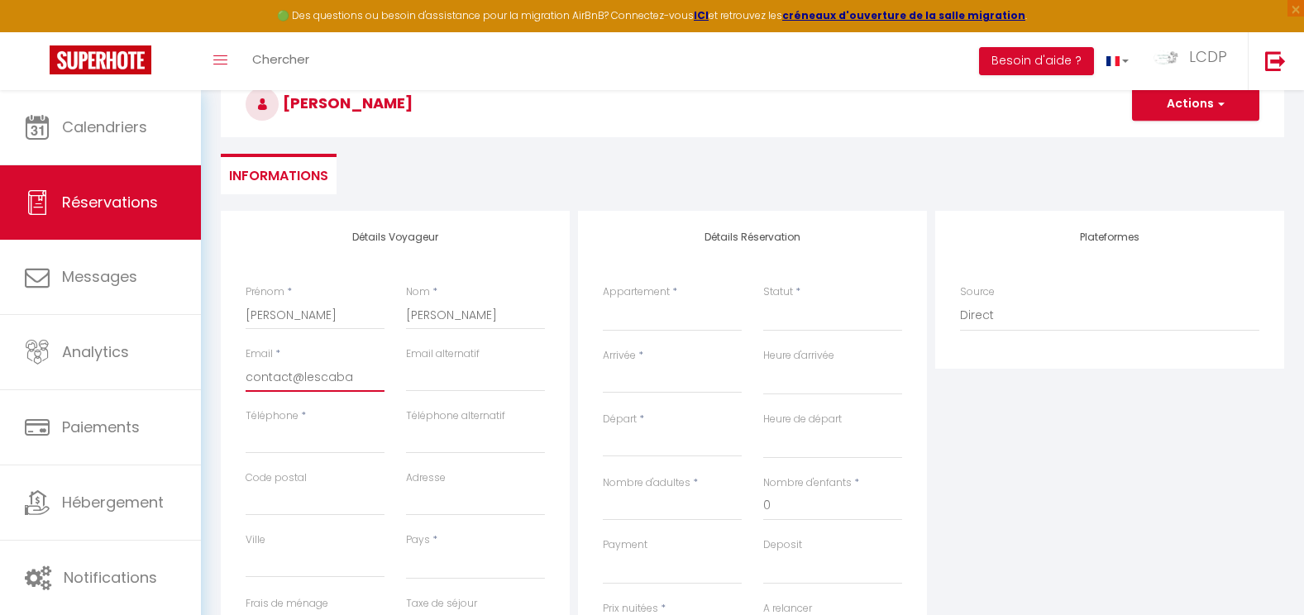
select select
checkbox input "false"
type input "contact@lescaban"
select select
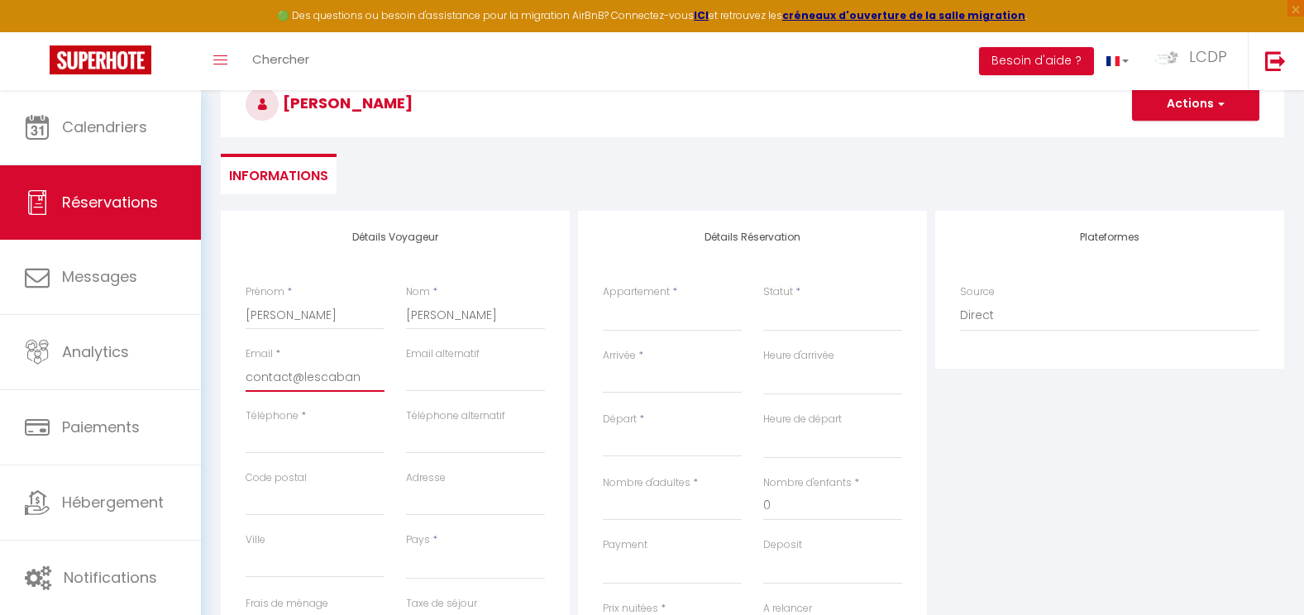
select select
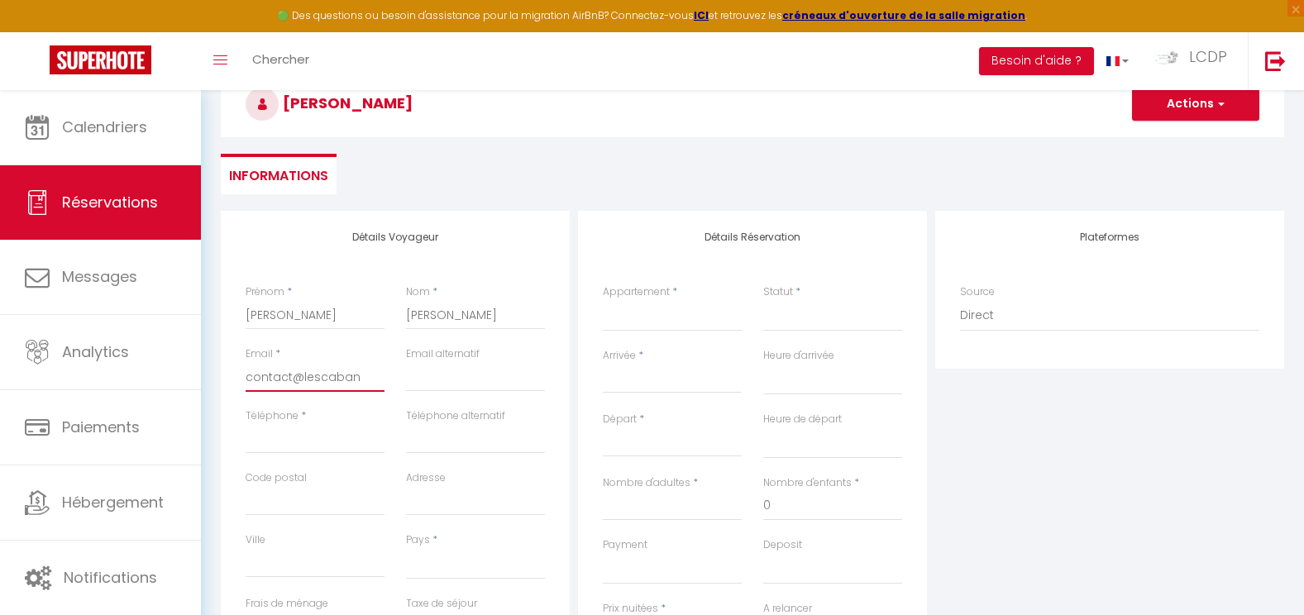
checkbox input "false"
type input "contact@lescabane"
select select
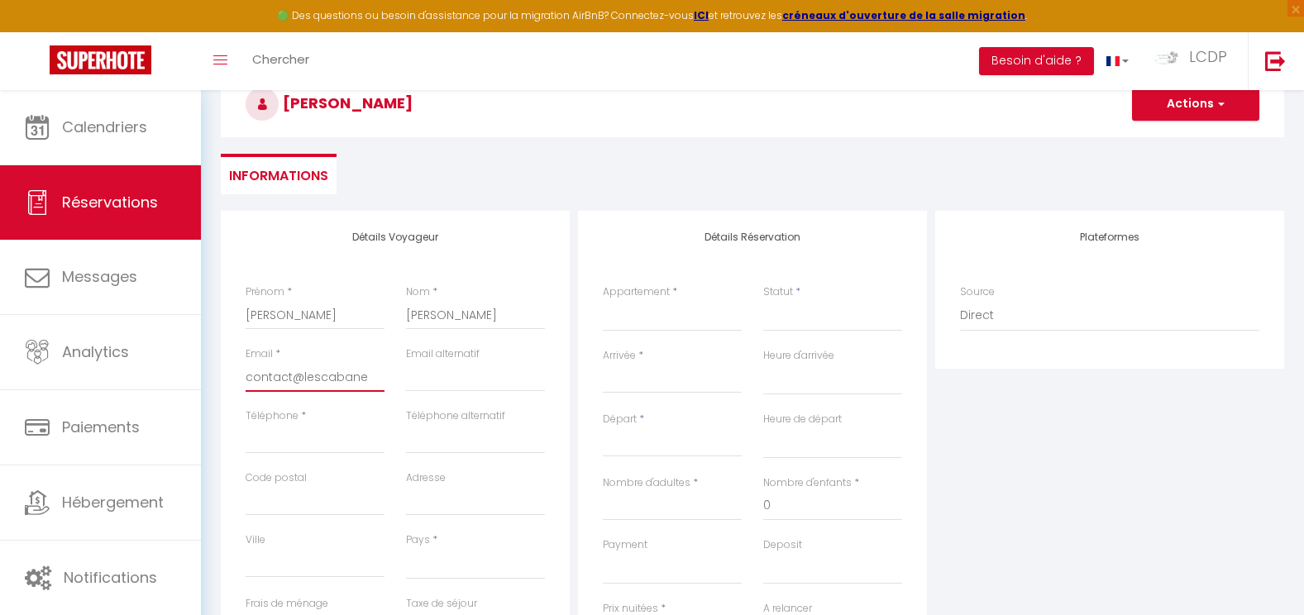
select select
click at [284, 435] on input "Téléphone" at bounding box center [315, 439] width 139 height 30
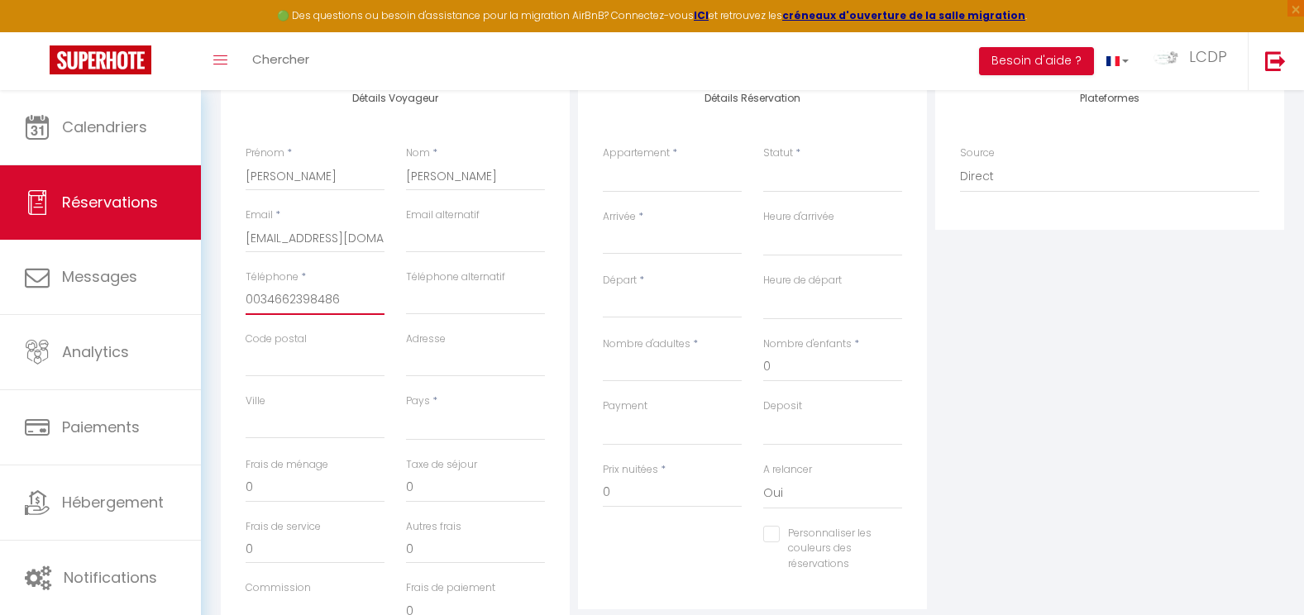
scroll to position [331, 0]
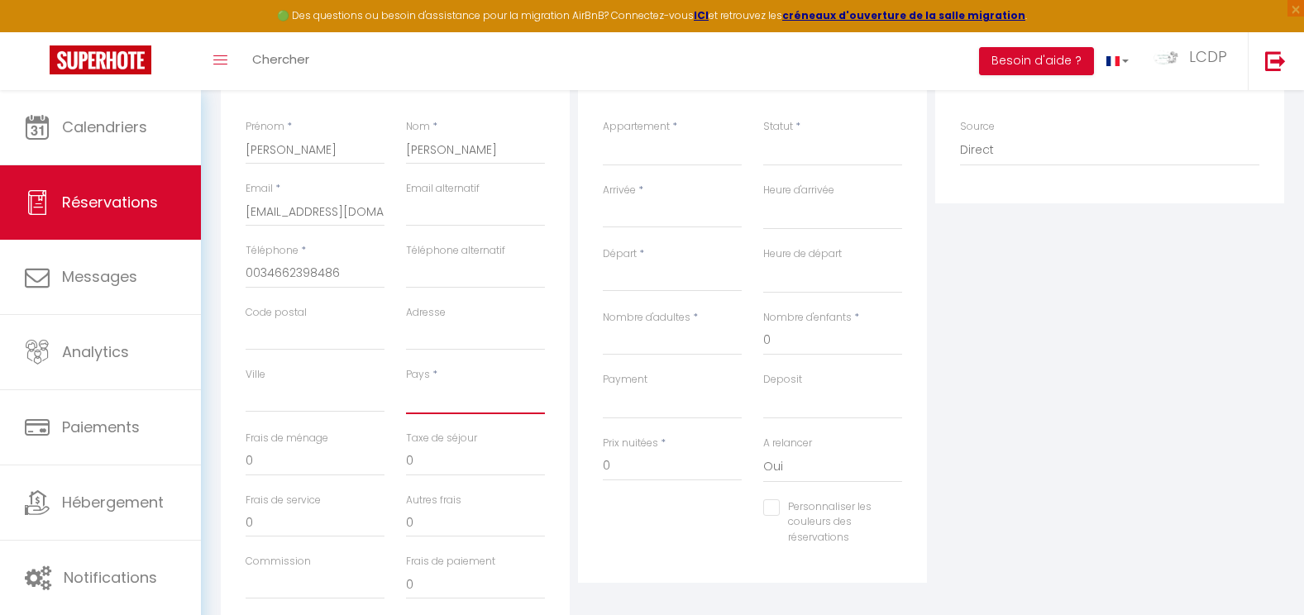
click at [463, 395] on select "[GEOGRAPHIC_DATA] [GEOGRAPHIC_DATA] [GEOGRAPHIC_DATA] [GEOGRAPHIC_DATA] [GEOGRA…" at bounding box center [475, 398] width 139 height 31
click at [406, 383] on select "[GEOGRAPHIC_DATA] [GEOGRAPHIC_DATA] [GEOGRAPHIC_DATA] [GEOGRAPHIC_DATA] [GEOGRA…" at bounding box center [475, 398] width 139 height 31
click at [666, 156] on select "La Cabane Pernaout [GEOGRAPHIC_DATA] Montauzet PARTIEL / BOUET [GEOGRAPHIC_DATA…" at bounding box center [672, 150] width 139 height 31
click at [603, 135] on select "La Cabane Pernaout [GEOGRAPHIC_DATA] Montauzet PARTIEL / BOUET [GEOGRAPHIC_DATA…" at bounding box center [672, 150] width 139 height 31
click at [821, 154] on select "Confirmé Non Confirmé [PERSON_NAME] par le voyageur No Show Request" at bounding box center [832, 150] width 139 height 31
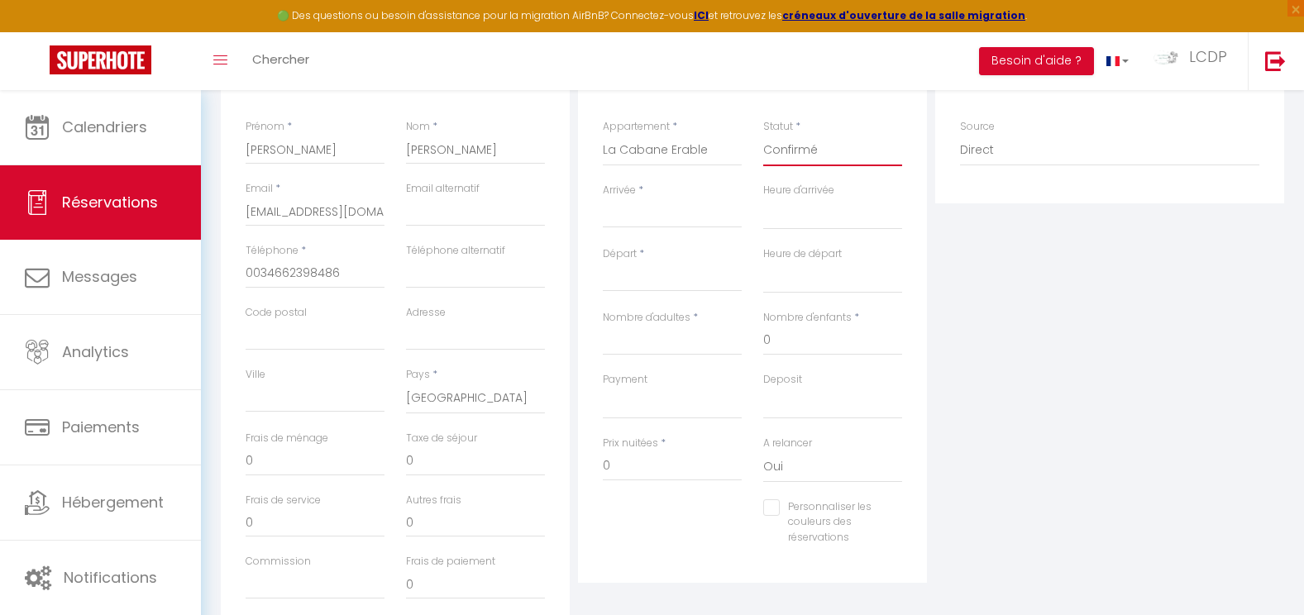
click at [763, 135] on select "Confirmé Non Confirmé [PERSON_NAME] par le voyageur No Show Request" at bounding box center [832, 150] width 139 height 31
click at [637, 221] on input "Arrivée" at bounding box center [672, 215] width 139 height 22
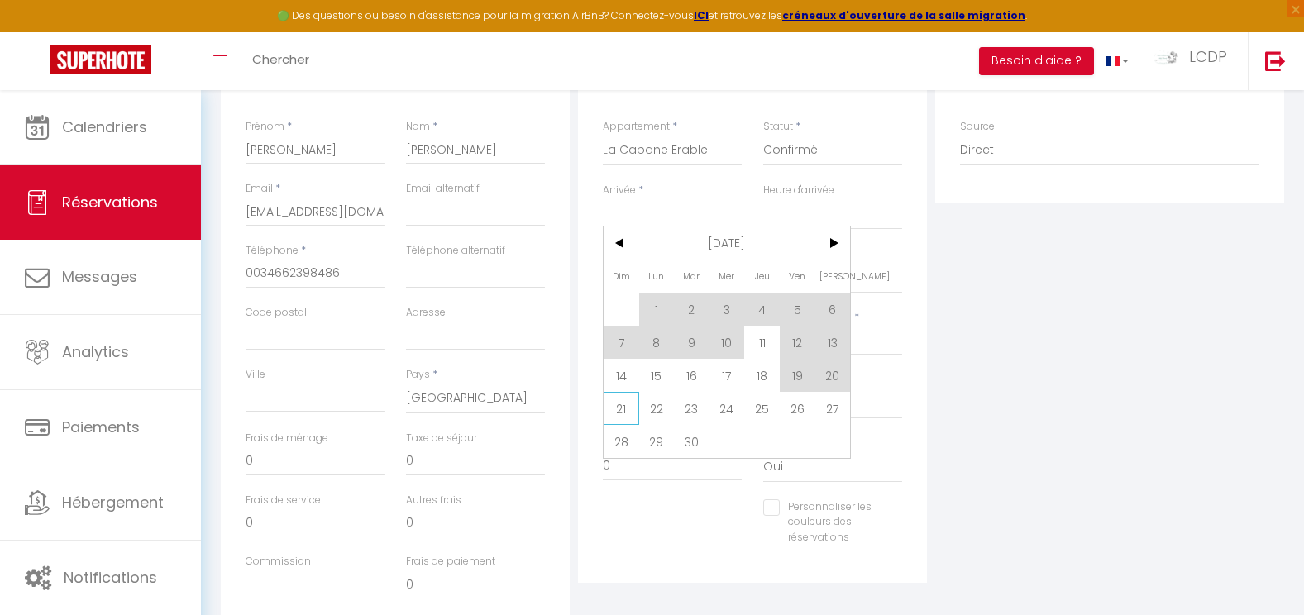
click at [632, 407] on span "21" at bounding box center [622, 408] width 36 height 33
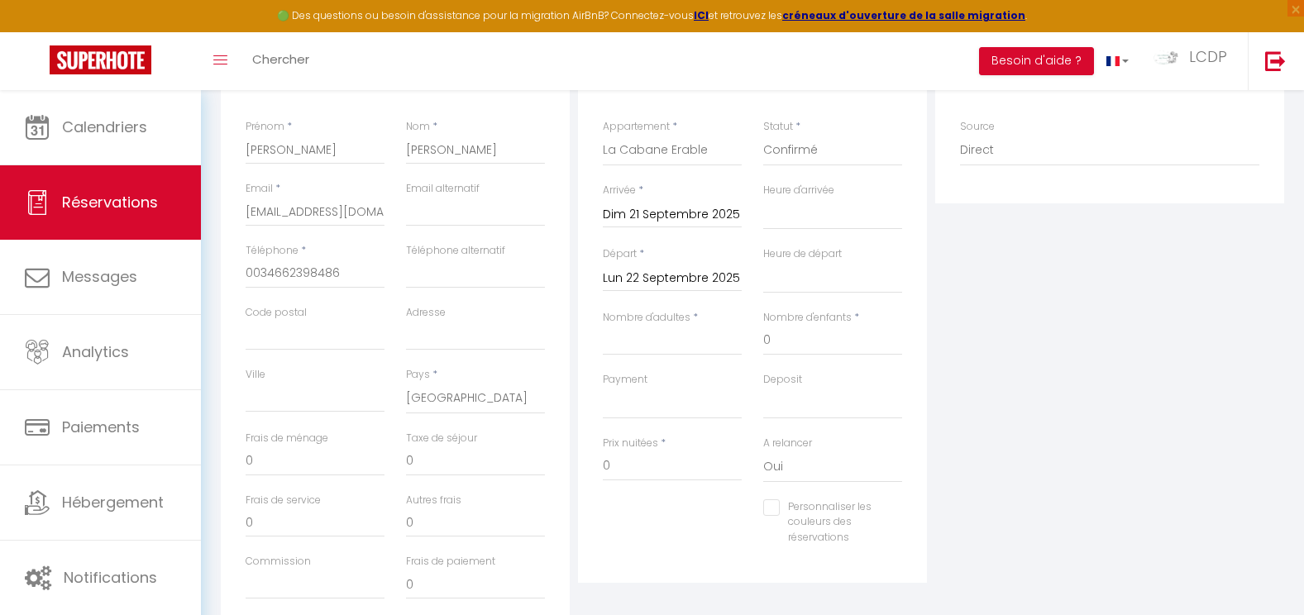
click at [651, 282] on input "Lun 22 Septembre 2025" at bounding box center [672, 279] width 139 height 22
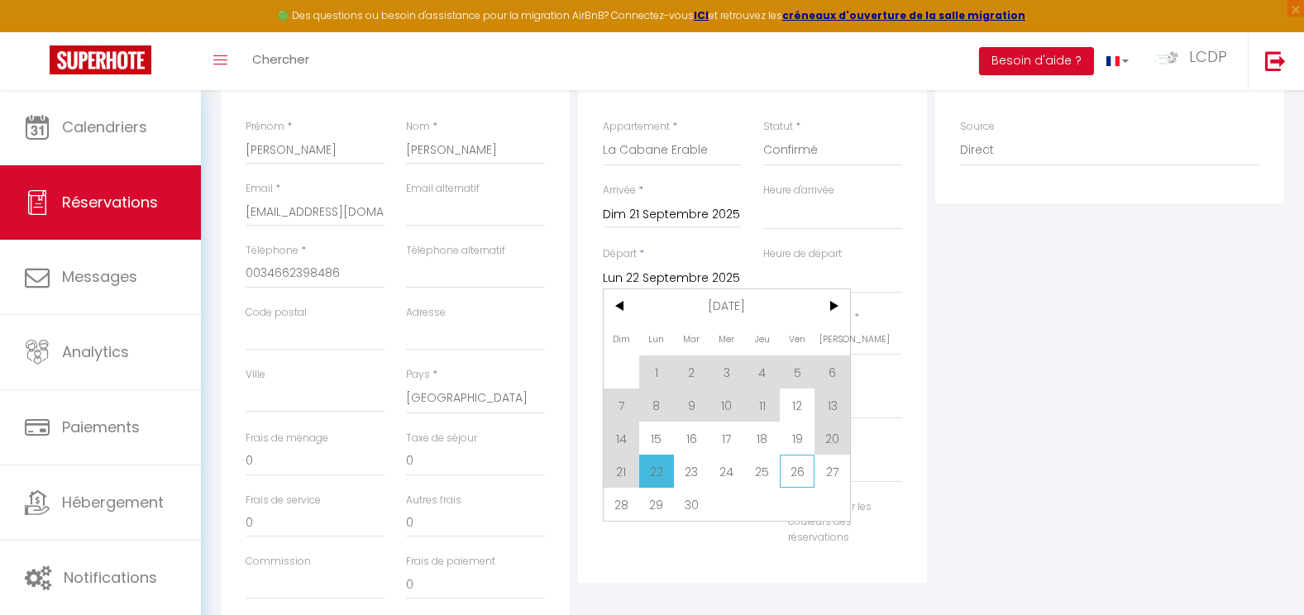
click at [797, 472] on span "26" at bounding box center [798, 471] width 36 height 33
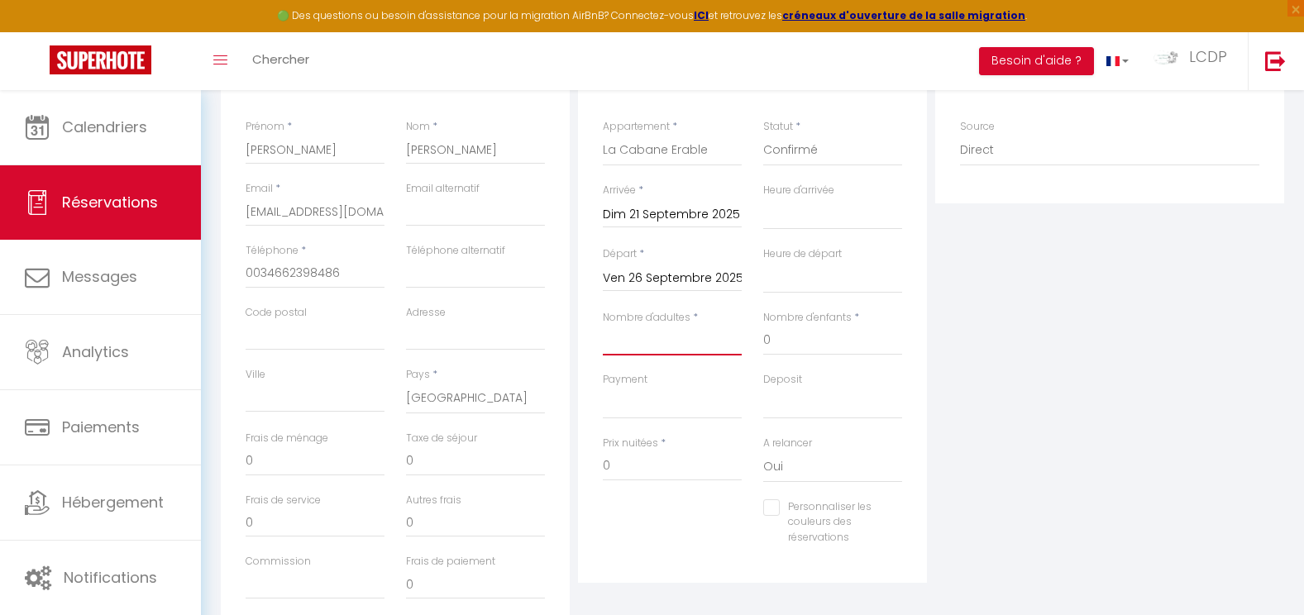
click at [667, 339] on input "Nombre d'adultes" at bounding box center [672, 341] width 139 height 30
click at [669, 470] on input "0" at bounding box center [672, 467] width 139 height 30
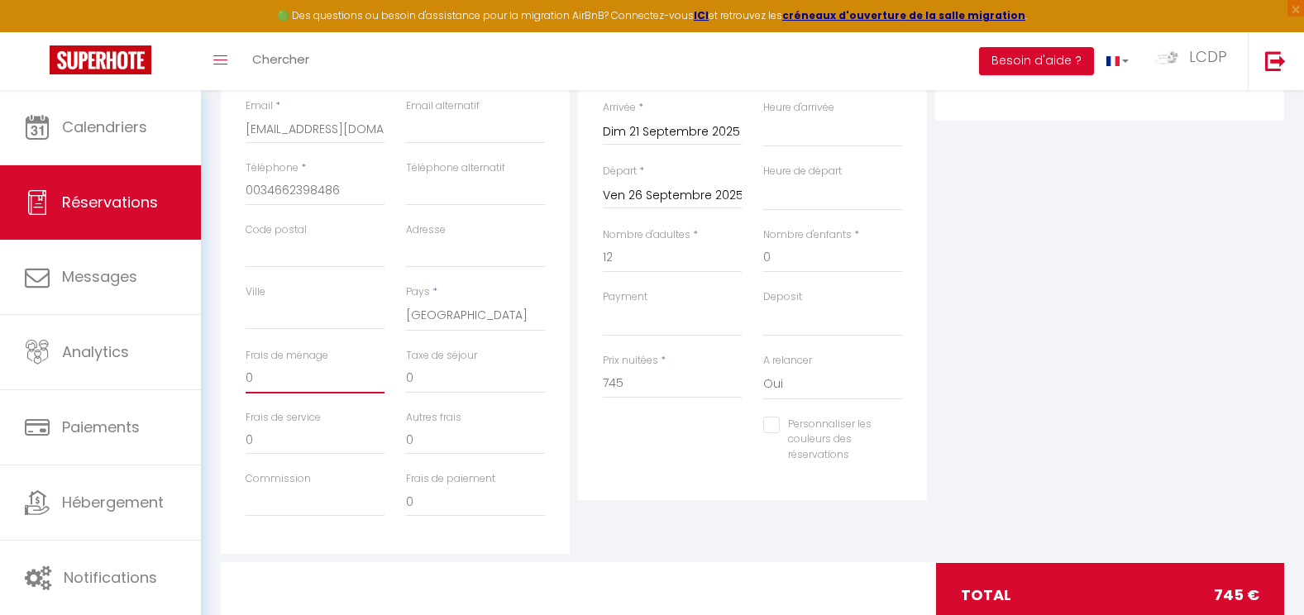
click at [273, 369] on input "0" at bounding box center [315, 379] width 139 height 30
click at [909, 361] on div "A relancer Oui Non" at bounding box center [833, 385] width 160 height 64
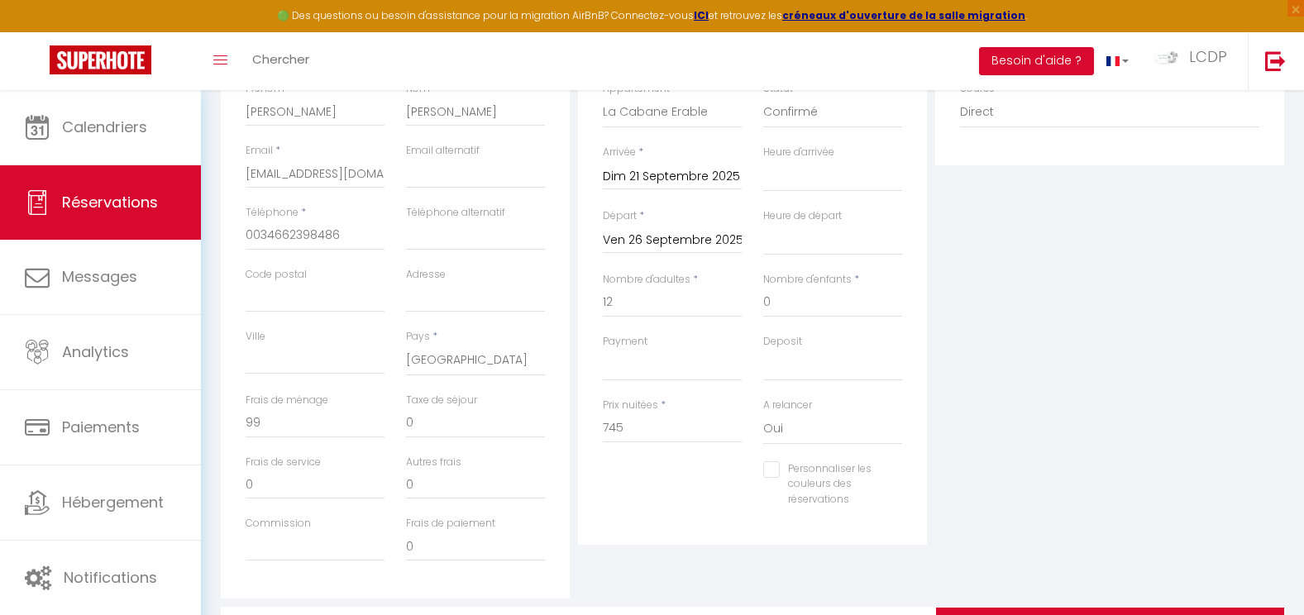
click at [1120, 385] on div "Plateformes Source Direct [DOMAIN_NAME] [DOMAIN_NAME] Chalet montagne Expedia G…" at bounding box center [1109, 302] width 357 height 591
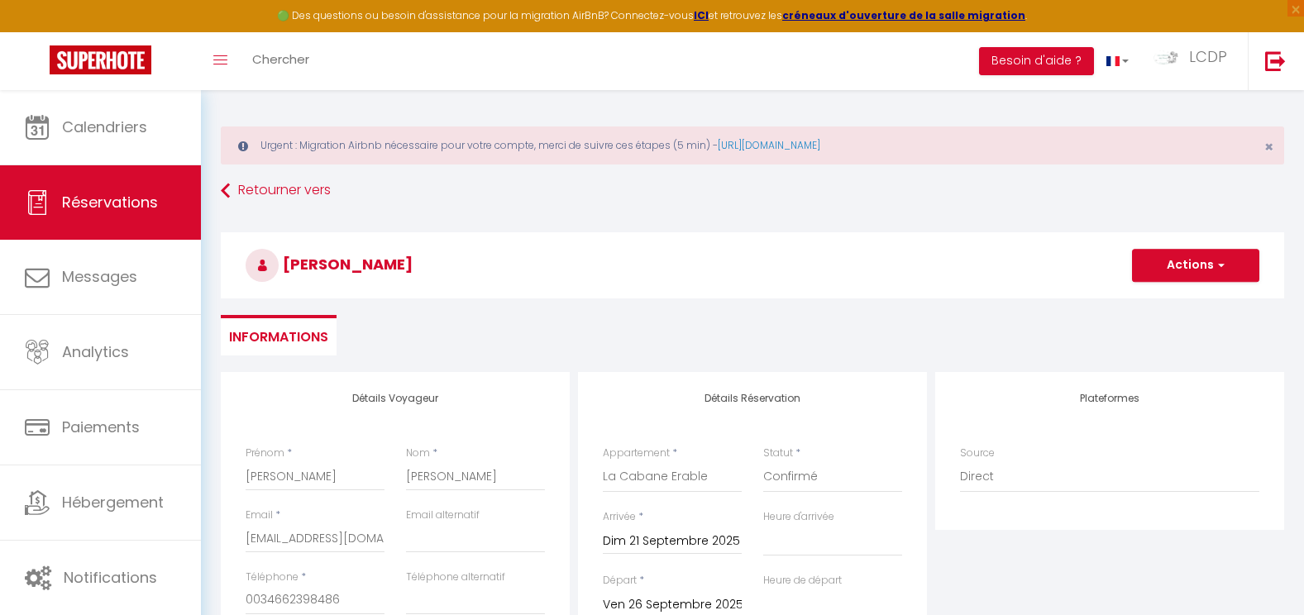
scroll to position [0, 0]
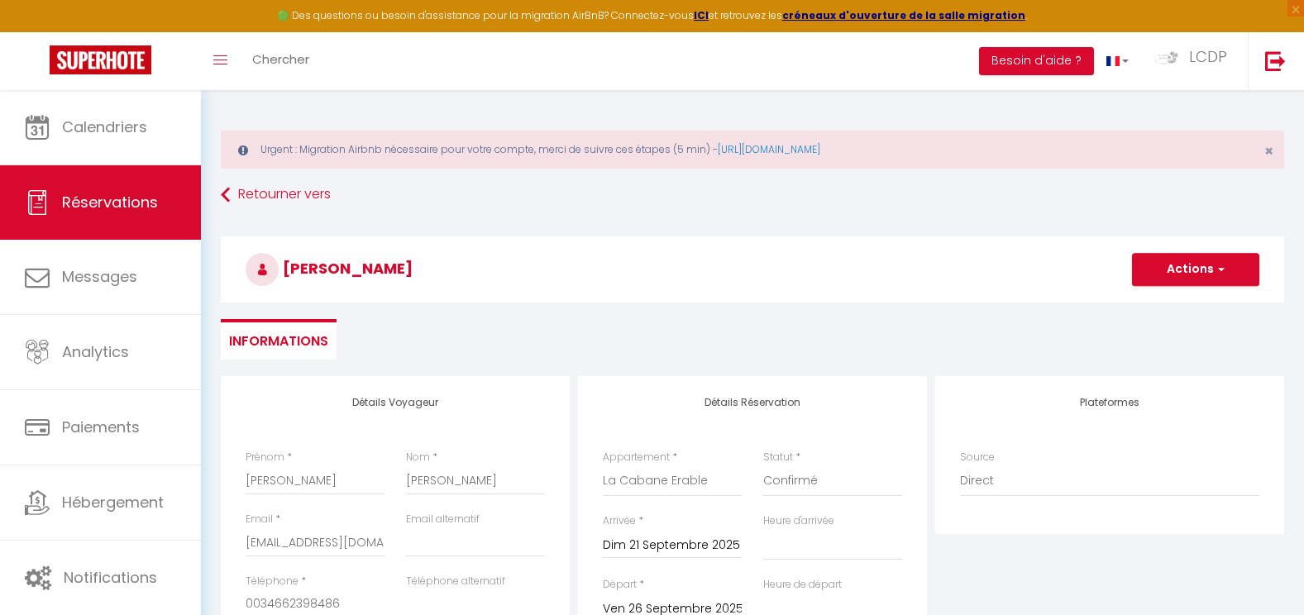
click at [1183, 241] on h3 "[PERSON_NAME]" at bounding box center [753, 270] width 1064 height 66
click at [1183, 264] on button "Actions" at bounding box center [1195, 269] width 127 height 33
click at [1173, 301] on link "Enregistrer" at bounding box center [1179, 306] width 131 height 22
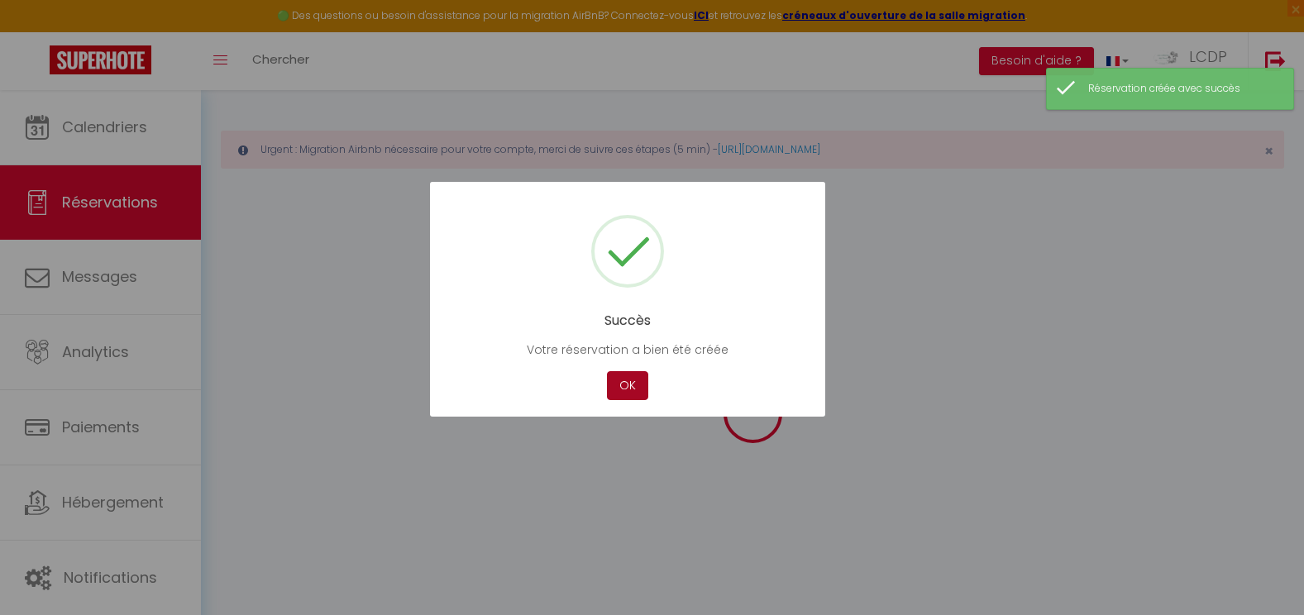
click at [623, 381] on button "OK" at bounding box center [627, 385] width 41 height 29
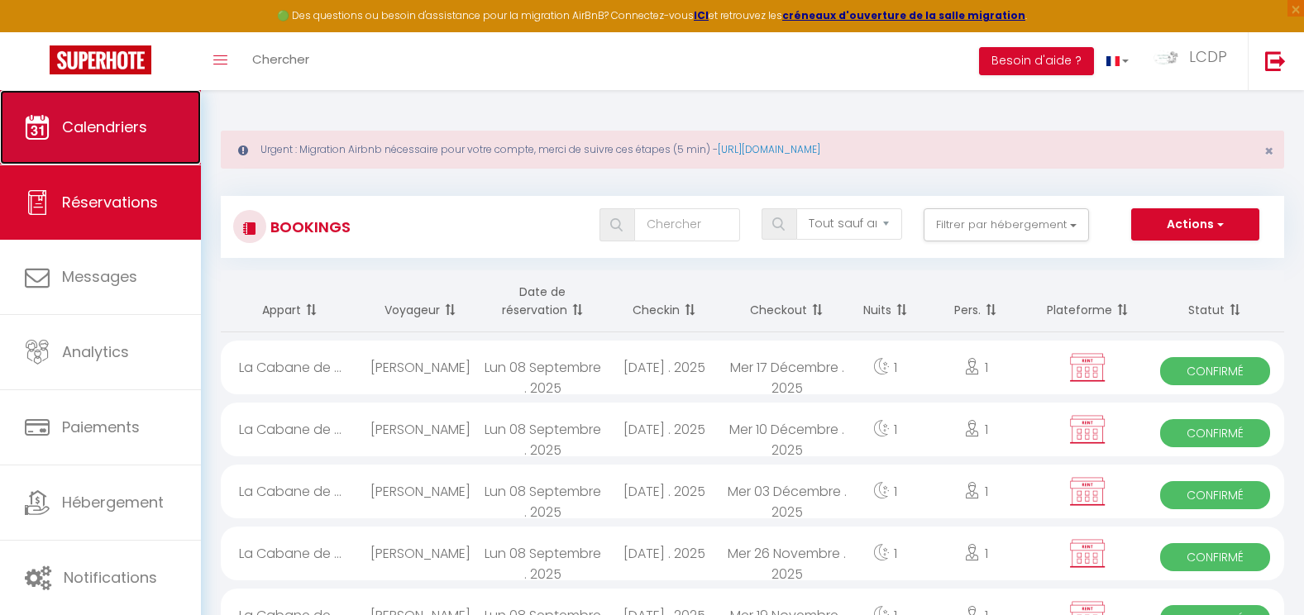
click at [59, 133] on link "Calendriers" at bounding box center [100, 127] width 201 height 74
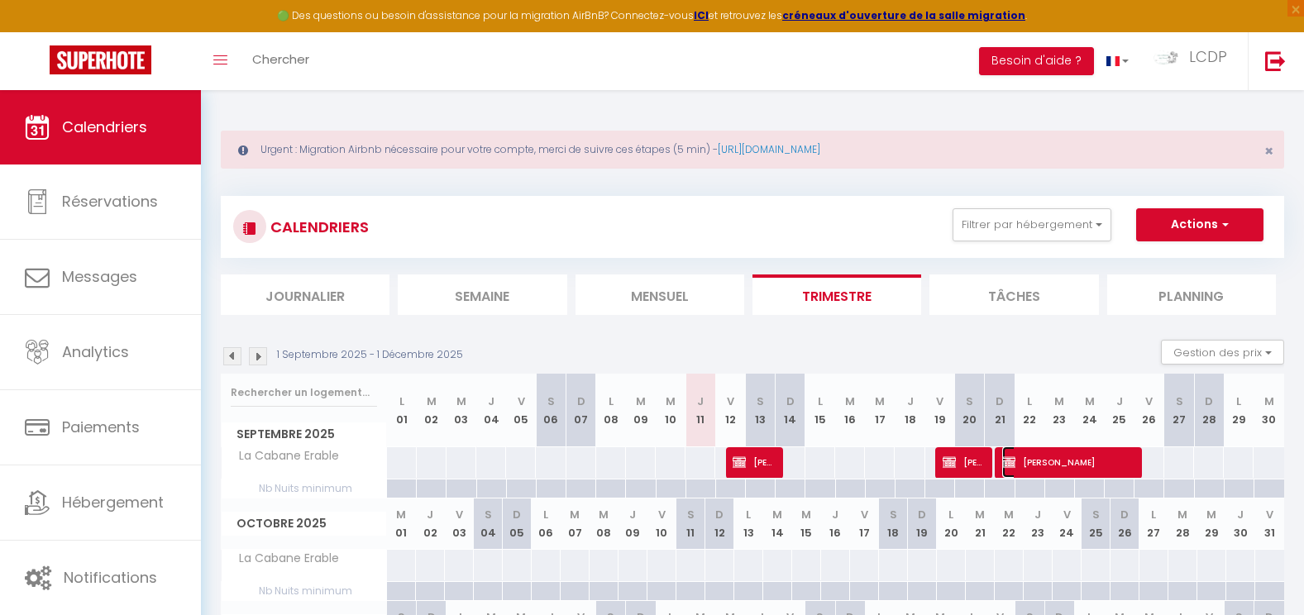
click at [1083, 457] on span "[PERSON_NAME]" at bounding box center [1066, 462] width 129 height 31
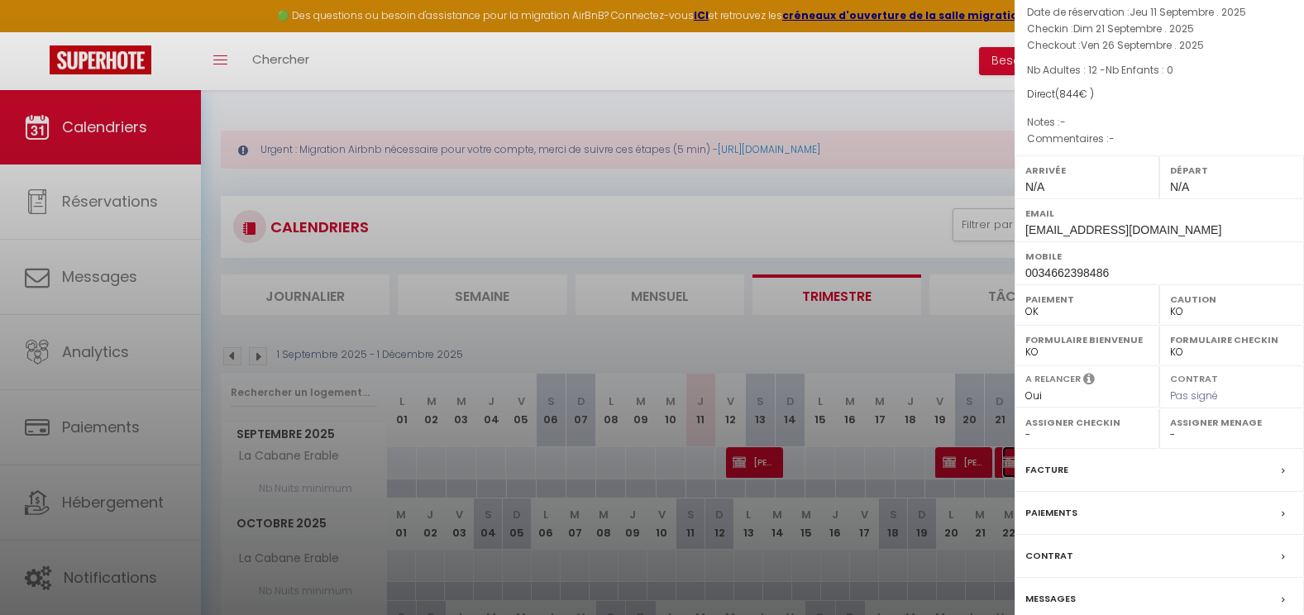
scroll to position [155, 0]
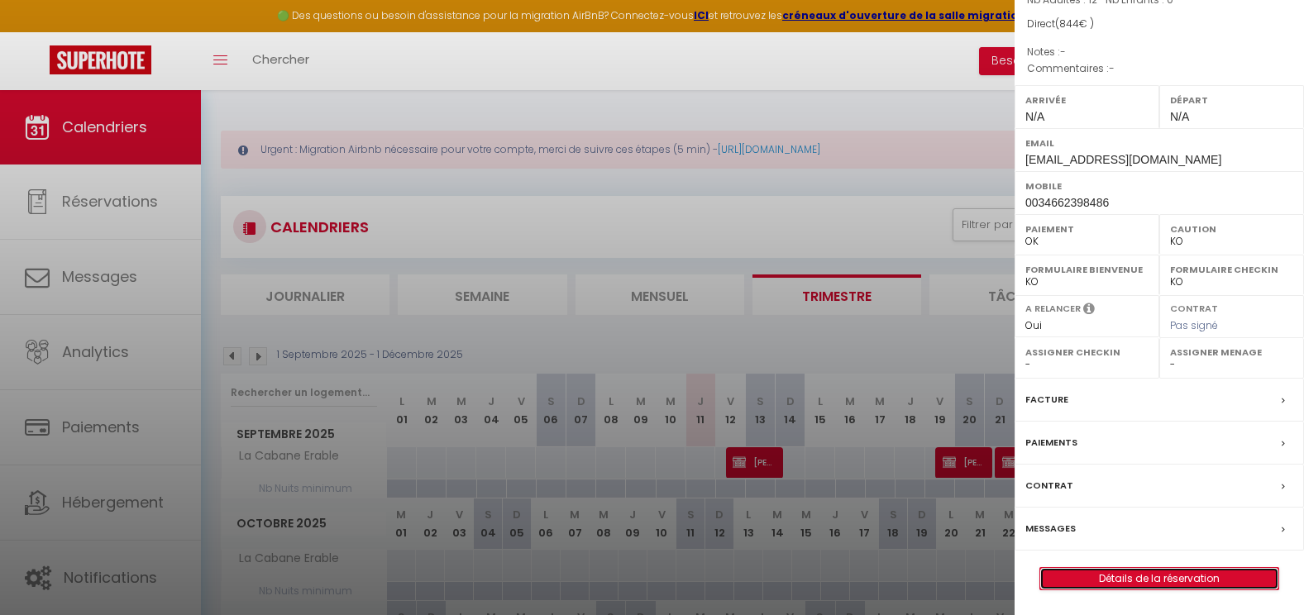
click at [1182, 582] on link "Détails de la réservation" at bounding box center [1159, 579] width 238 height 22
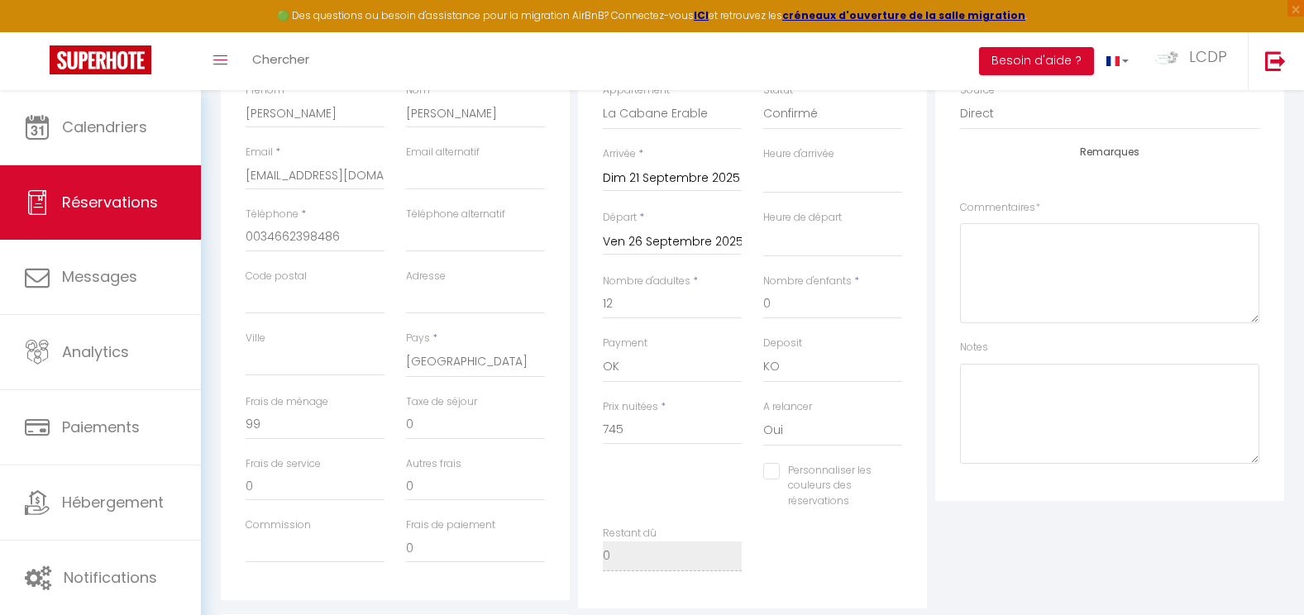
scroll to position [421, 0]
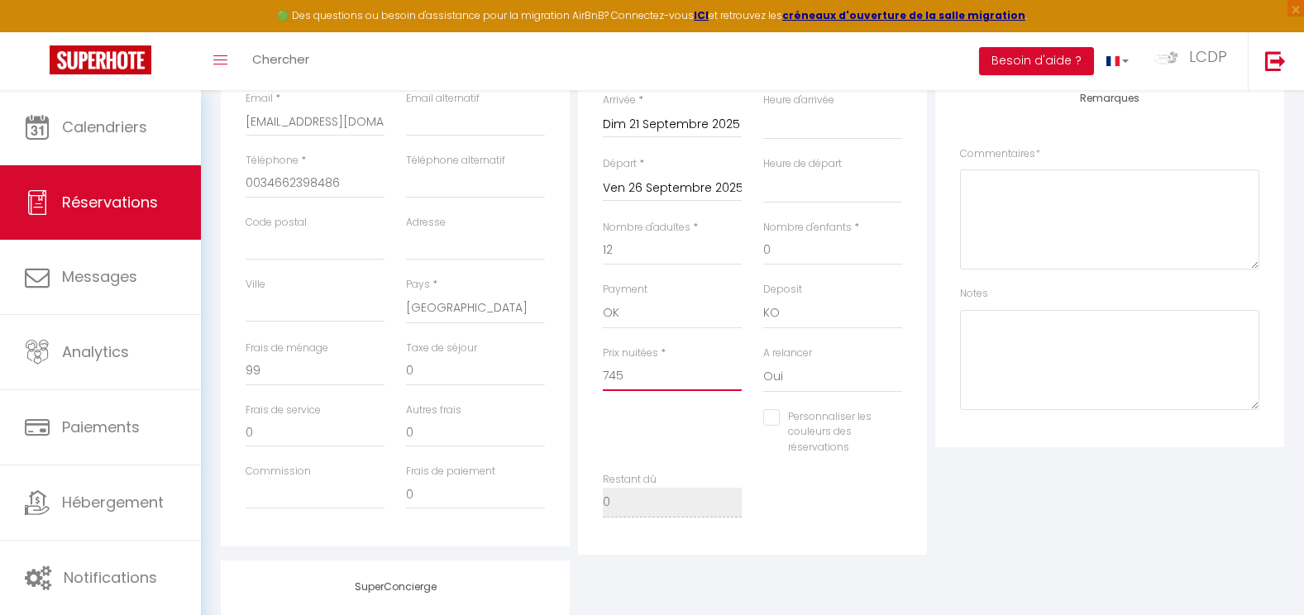
click at [659, 384] on input "745" at bounding box center [672, 376] width 139 height 30
click at [657, 383] on input "745" at bounding box center [672, 376] width 139 height 30
click at [656, 382] on input "745" at bounding box center [672, 376] width 139 height 30
click at [1075, 527] on div "Plateformes Source Direct [DOMAIN_NAME] [DOMAIN_NAME] Chalet montagne Expedia G…" at bounding box center [1109, 255] width 357 height 600
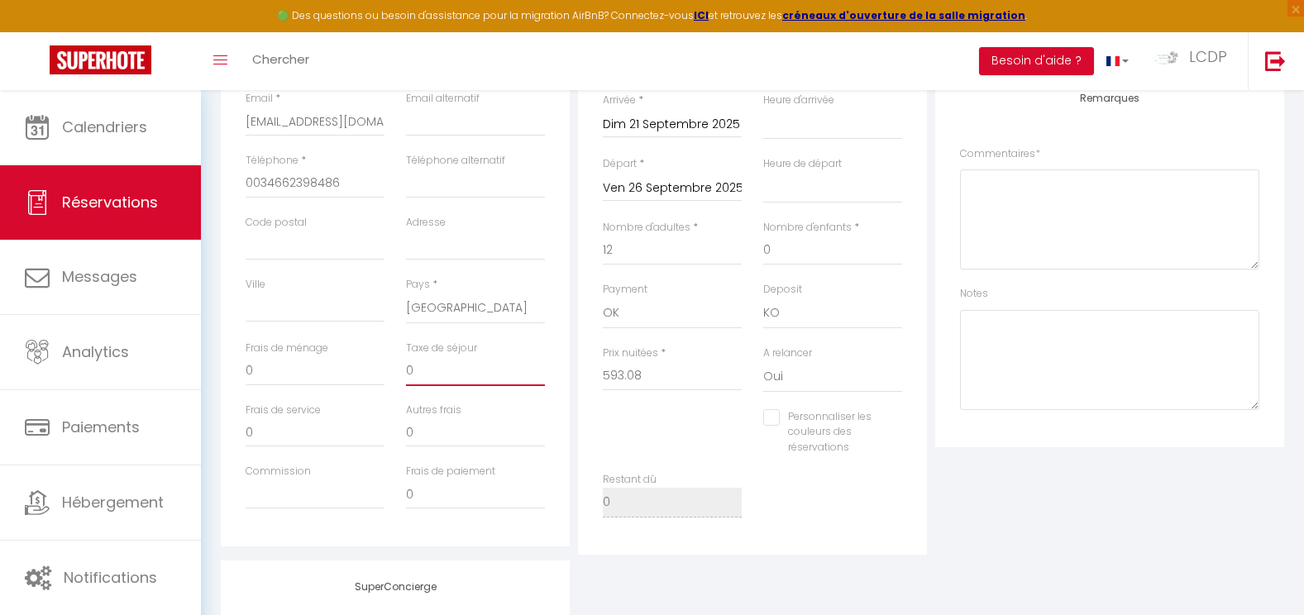
click at [413, 370] on input "0" at bounding box center [475, 371] width 139 height 30
click at [345, 369] on input "0" at bounding box center [315, 371] width 139 height 30
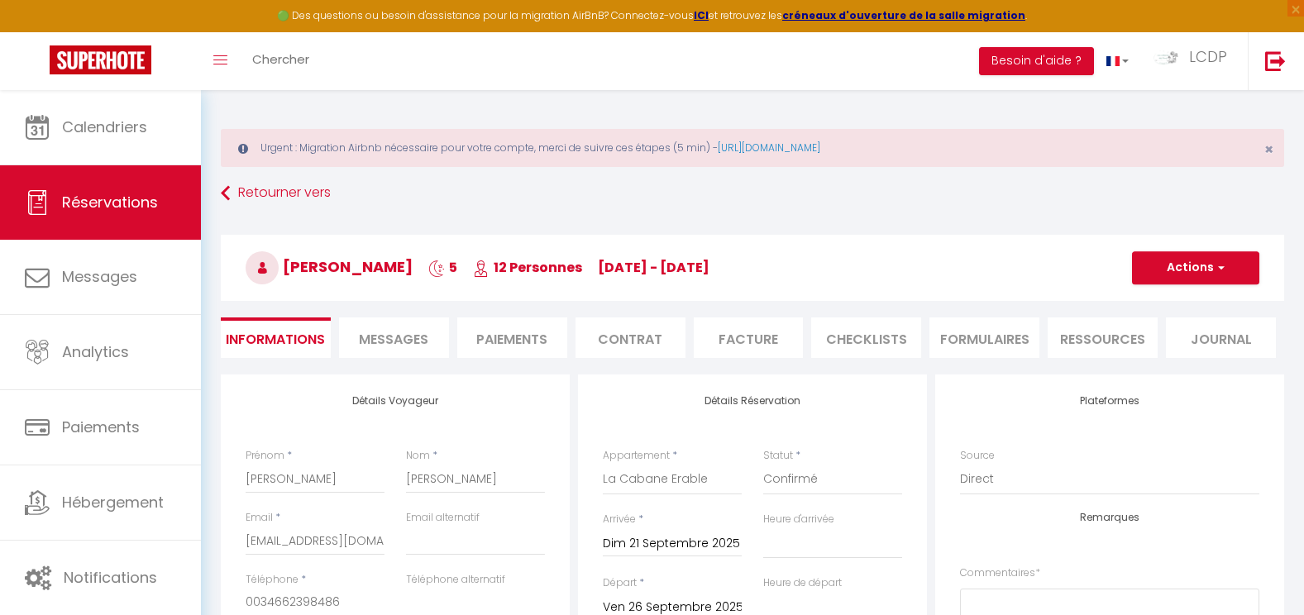
scroll to position [0, 0]
click at [1183, 251] on h3 "[PERSON_NAME] 5 12 Personnes [DATE] - [DATE]" at bounding box center [753, 270] width 1064 height 66
click at [1178, 276] on button "Actions" at bounding box center [1195, 269] width 127 height 33
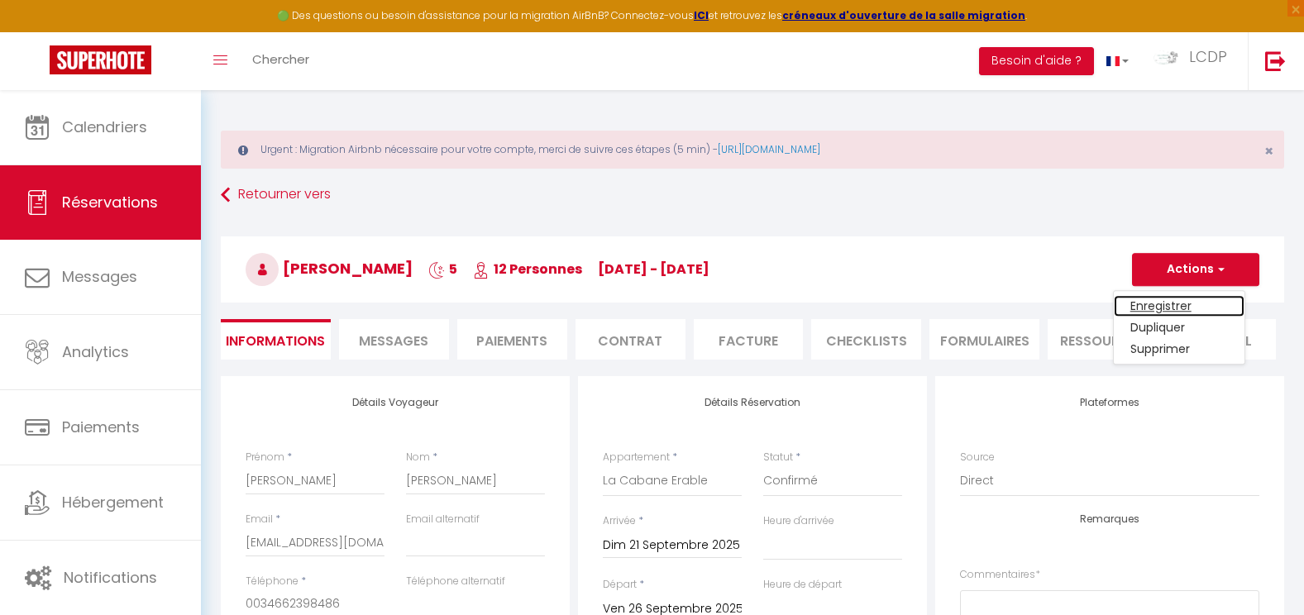
click at [1169, 303] on link "Enregistrer" at bounding box center [1179, 306] width 131 height 22
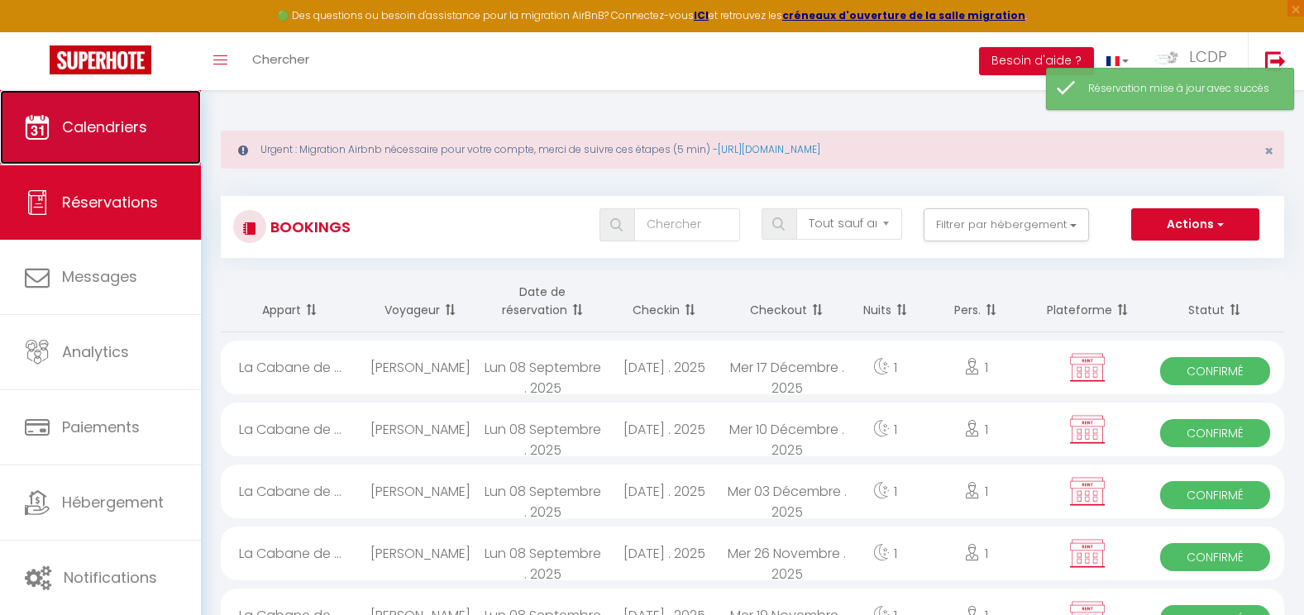
click at [114, 114] on link "Calendriers" at bounding box center [100, 127] width 201 height 74
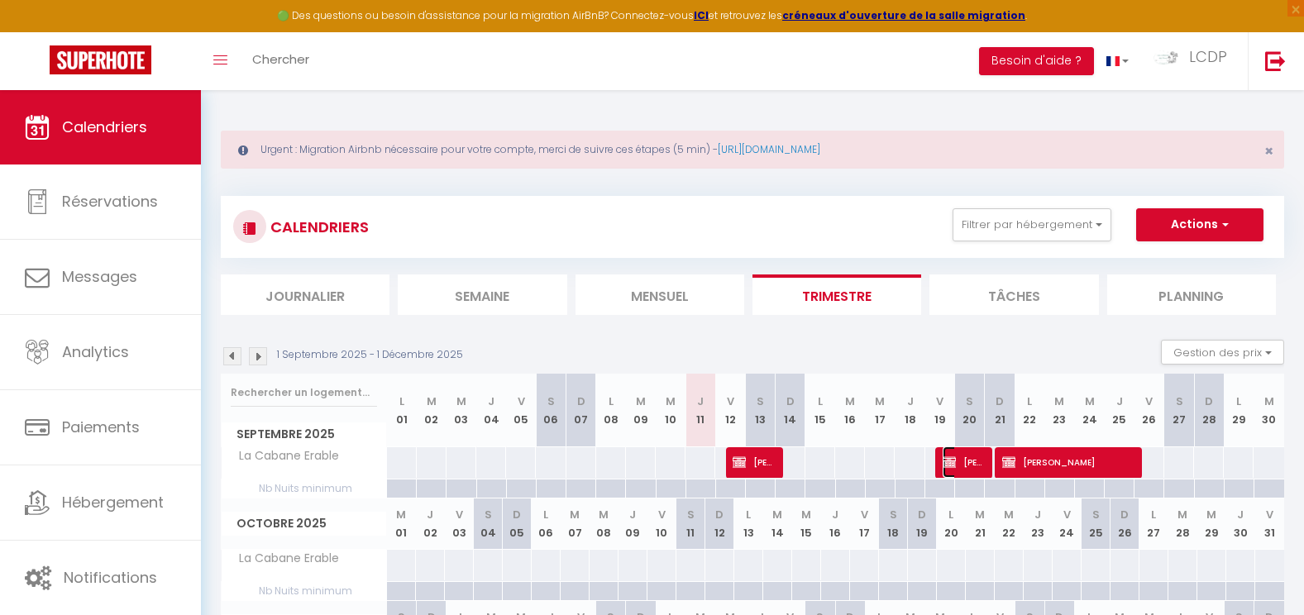
click at [947, 460] on img at bounding box center [949, 462] width 13 height 13
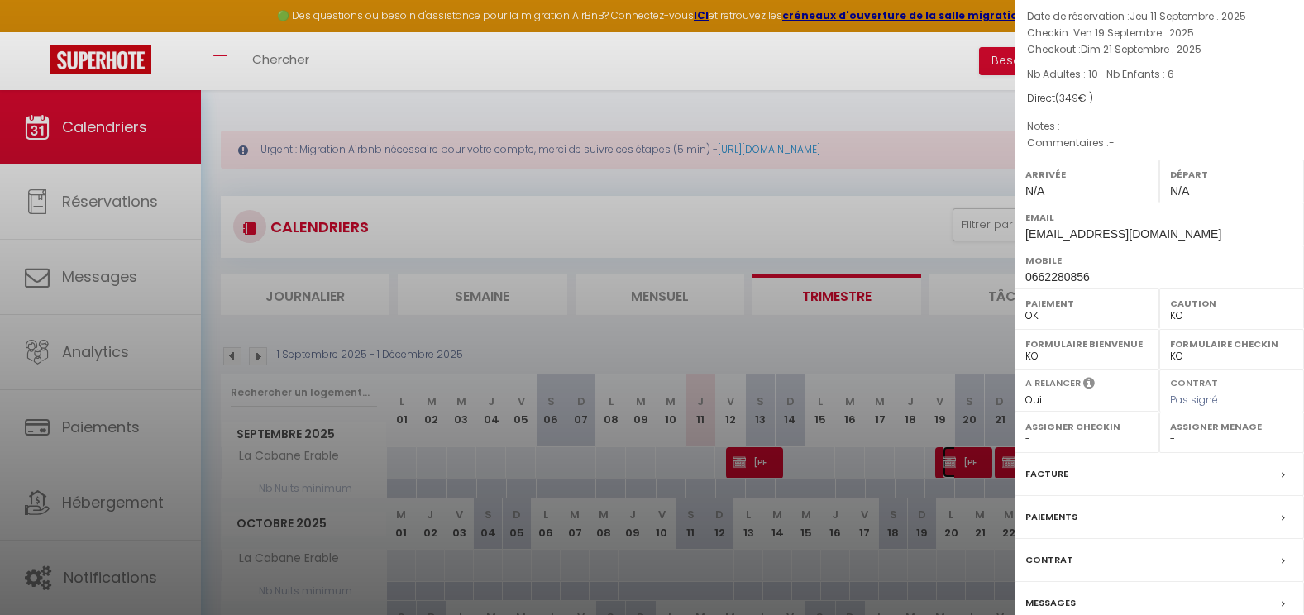
scroll to position [155, 0]
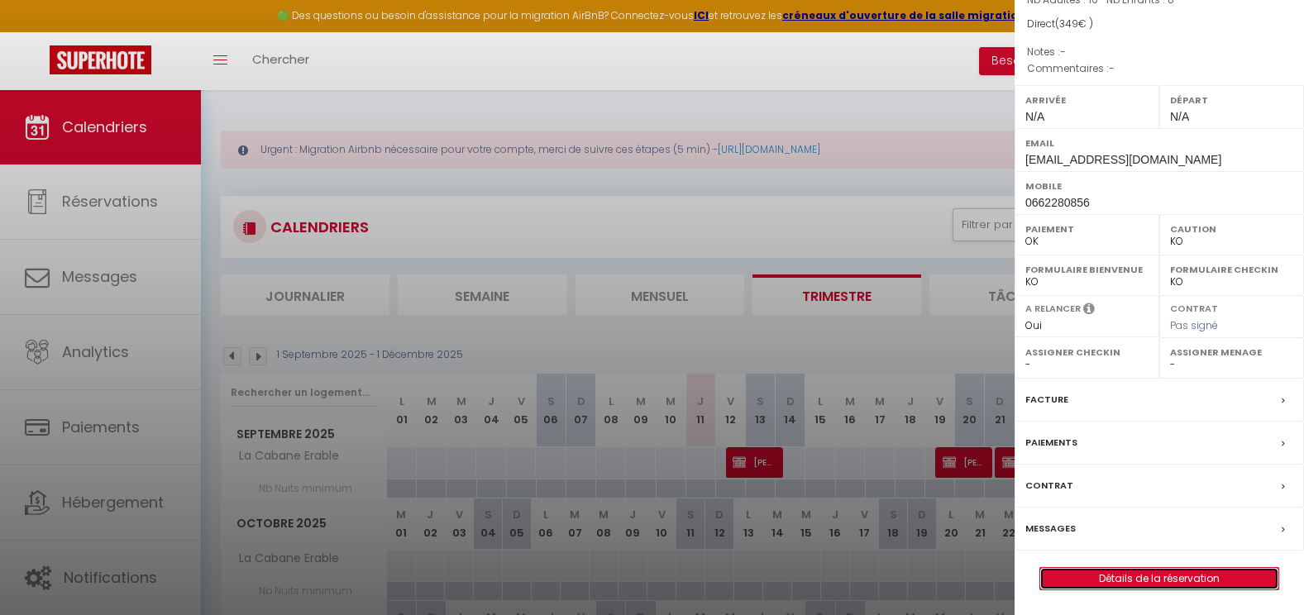
click at [1201, 575] on link "Détails de la réservation" at bounding box center [1159, 579] width 238 height 22
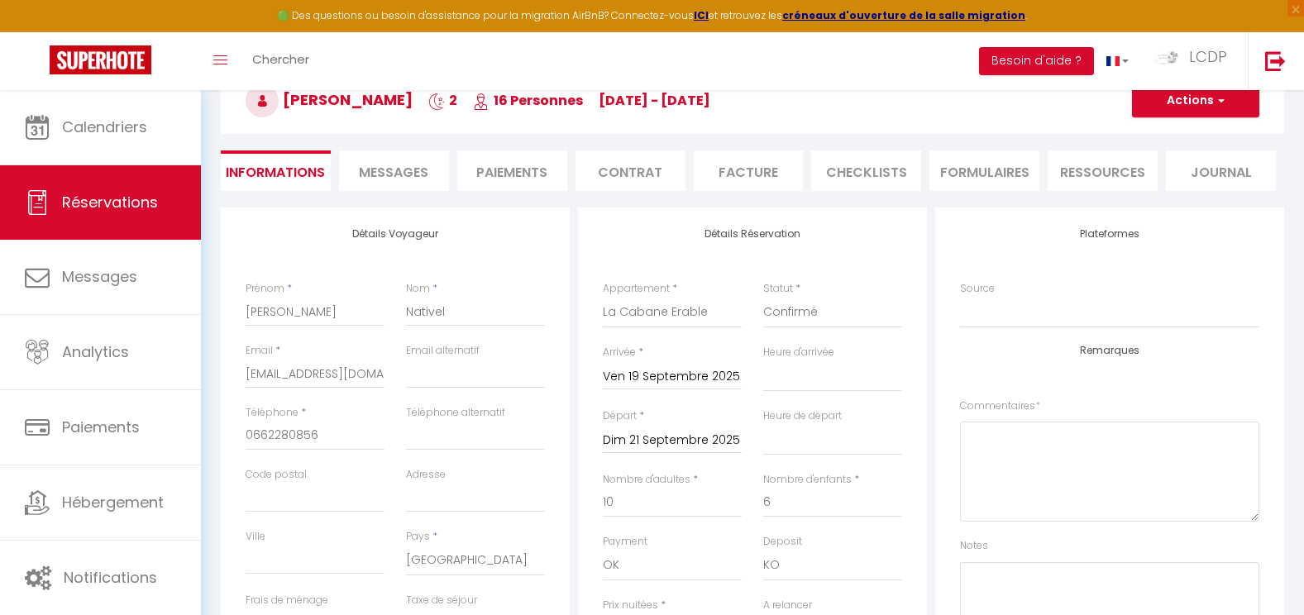
scroll to position [413, 0]
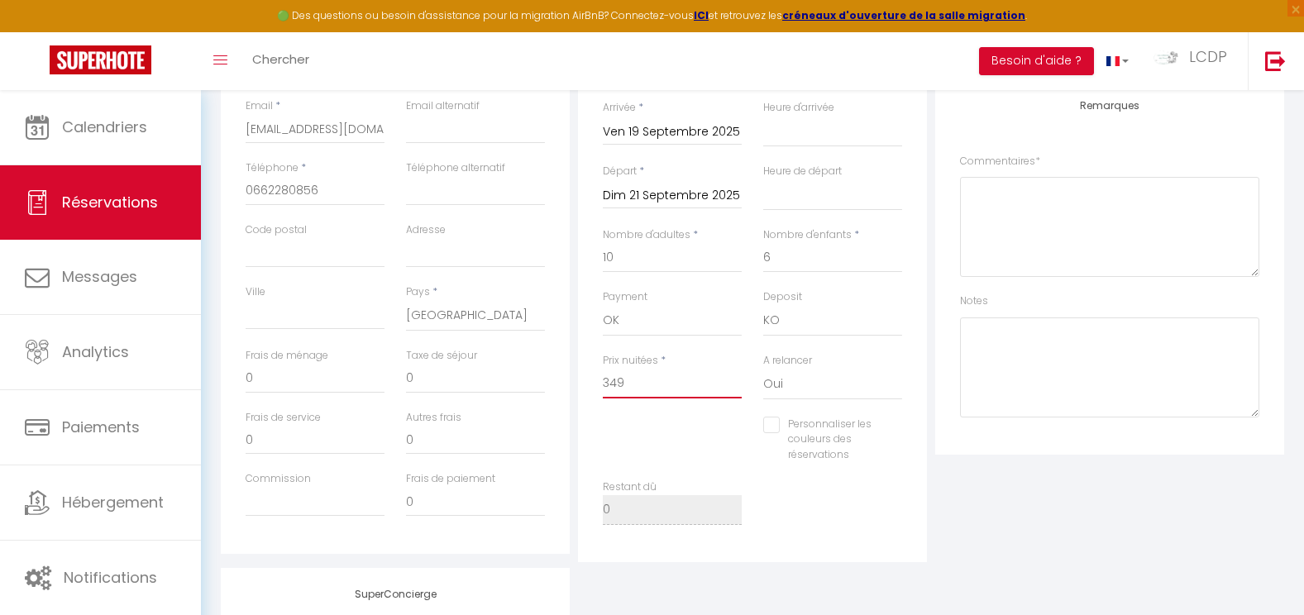
click at [627, 384] on input "349" at bounding box center [672, 384] width 139 height 30
click at [286, 371] on input "0" at bounding box center [315, 379] width 139 height 30
click at [1202, 487] on div "Plateformes Source Direct [DOMAIN_NAME] [DOMAIN_NAME] Chalet montagne Expedia G…" at bounding box center [1109, 263] width 357 height 600
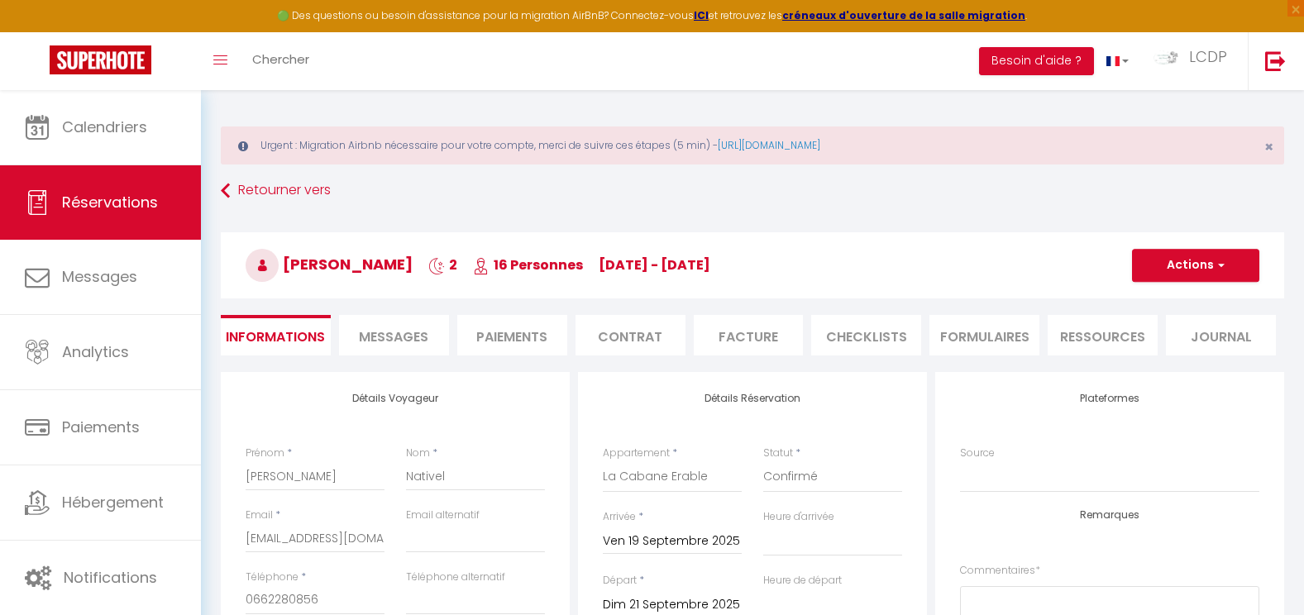
scroll to position [0, 0]
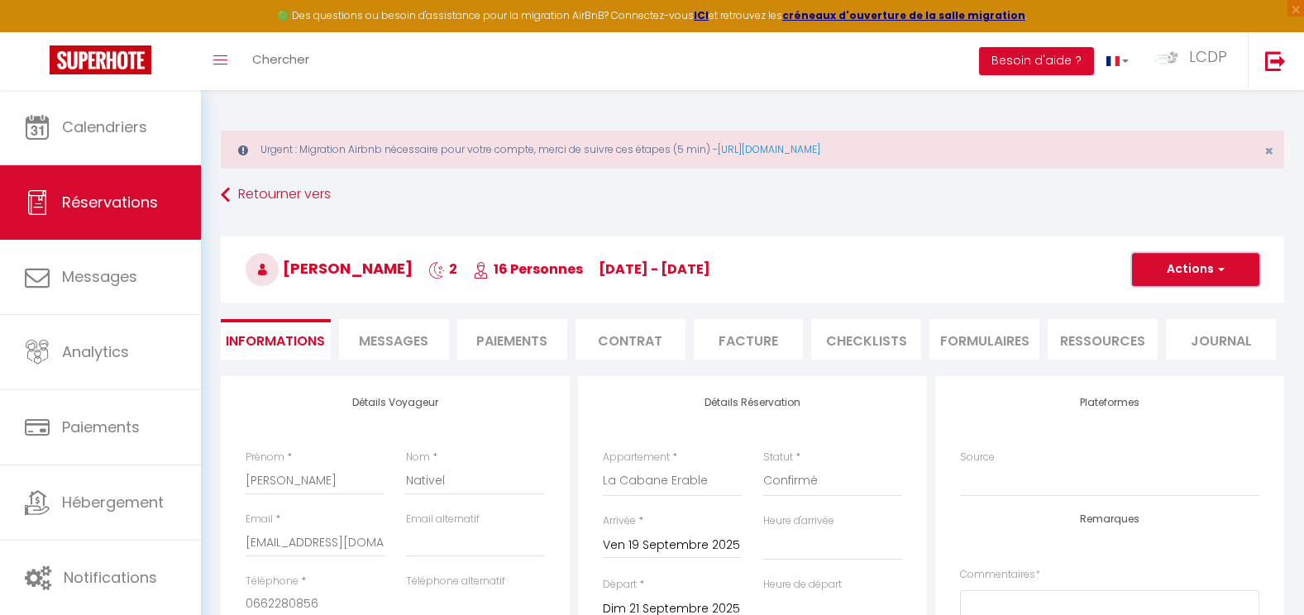
click at [1156, 265] on button "Actions" at bounding box center [1195, 269] width 127 height 33
click at [1161, 303] on link "Enregistrer" at bounding box center [1179, 306] width 131 height 22
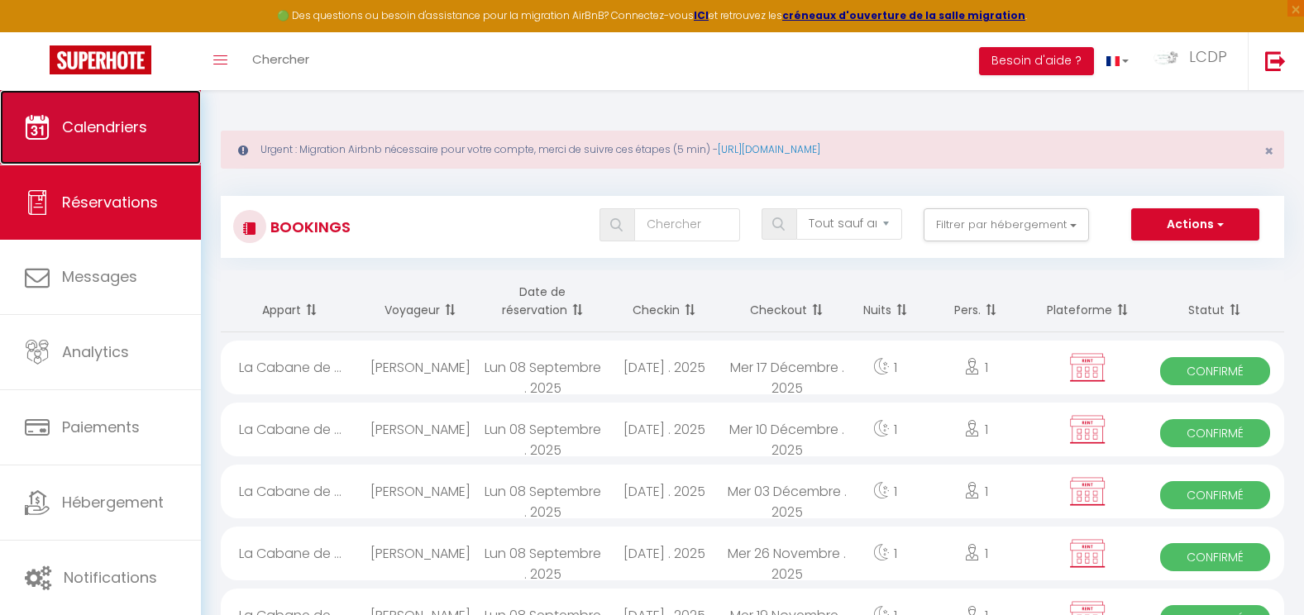
click at [95, 136] on span "Calendriers" at bounding box center [104, 127] width 85 height 21
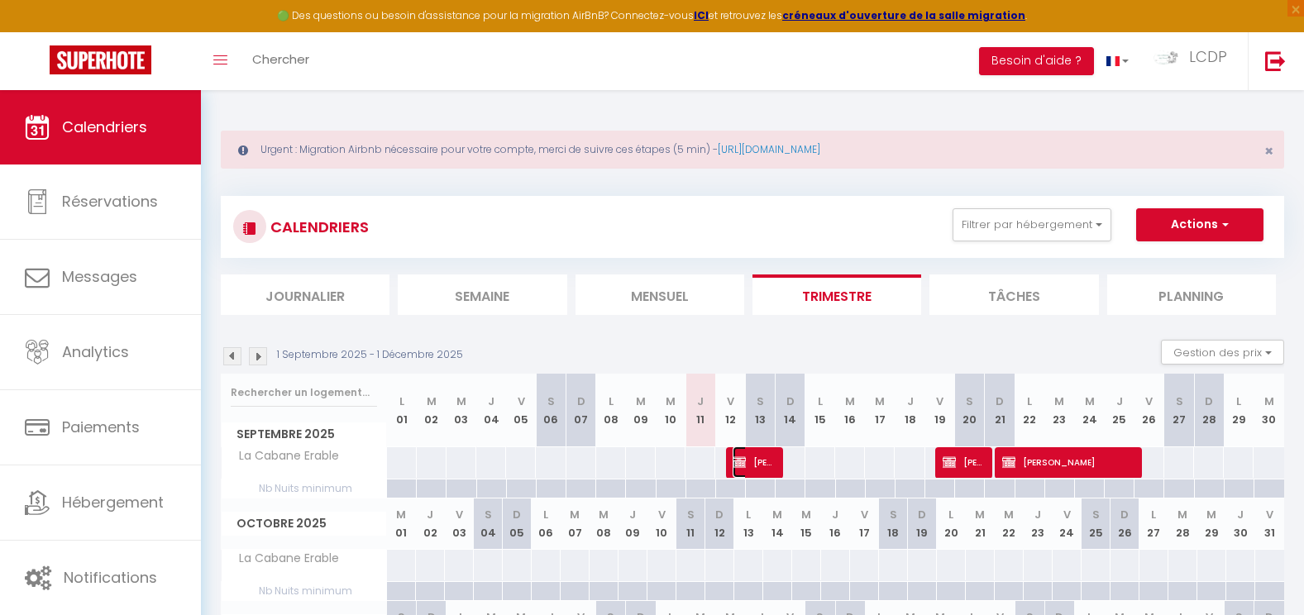
click at [762, 466] on span "[PERSON_NAME]" at bounding box center [753, 462] width 40 height 31
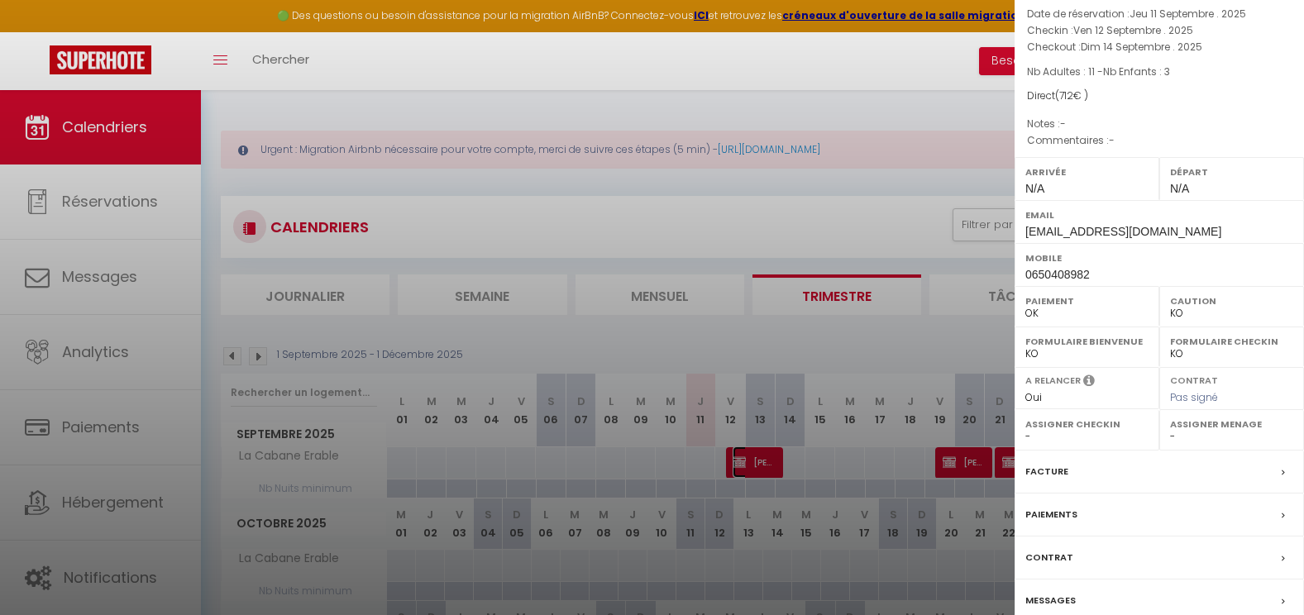
scroll to position [155, 0]
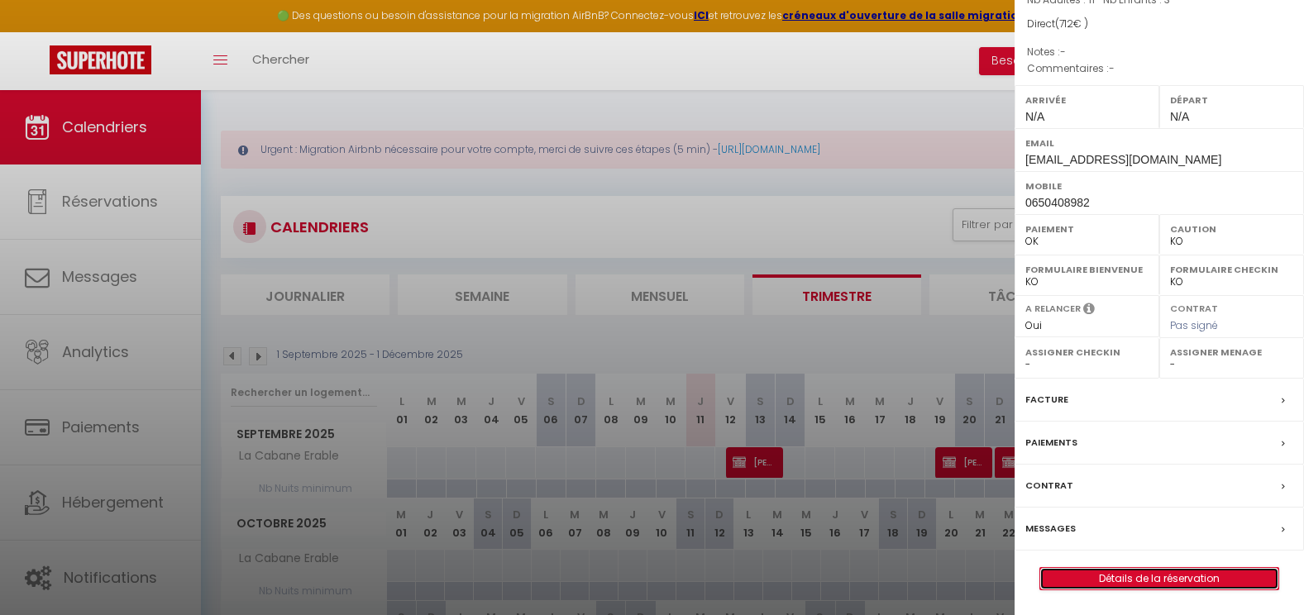
click at [1187, 584] on link "Détails de la réservation" at bounding box center [1159, 579] width 238 height 22
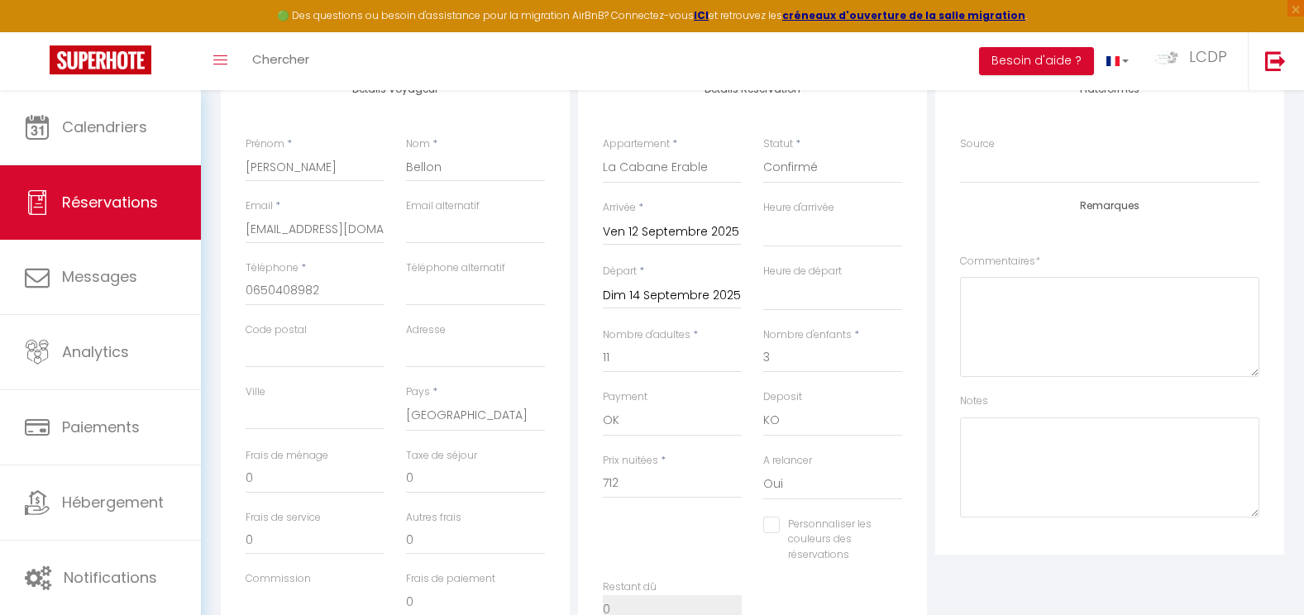
scroll to position [413, 0]
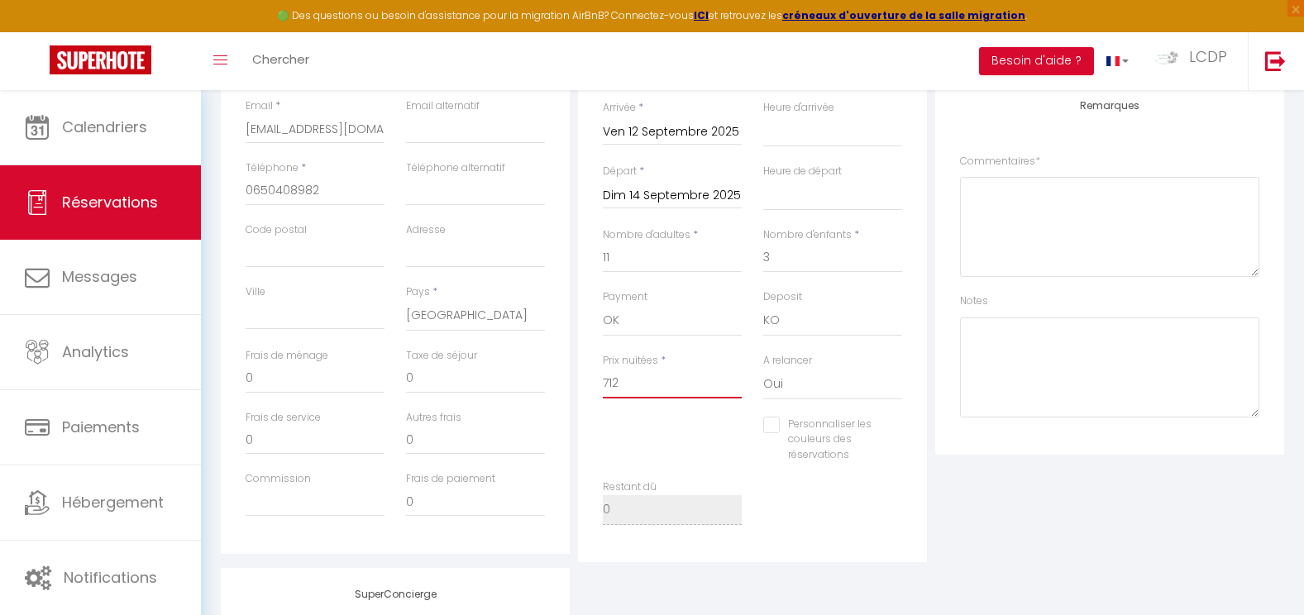
click at [642, 373] on input "712" at bounding box center [672, 384] width 139 height 30
click at [252, 384] on input "0" at bounding box center [315, 379] width 139 height 30
click at [1112, 521] on div "Plateformes Source Direct [DOMAIN_NAME] [DOMAIN_NAME] Chalet montagne Expedia G…" at bounding box center [1109, 263] width 357 height 600
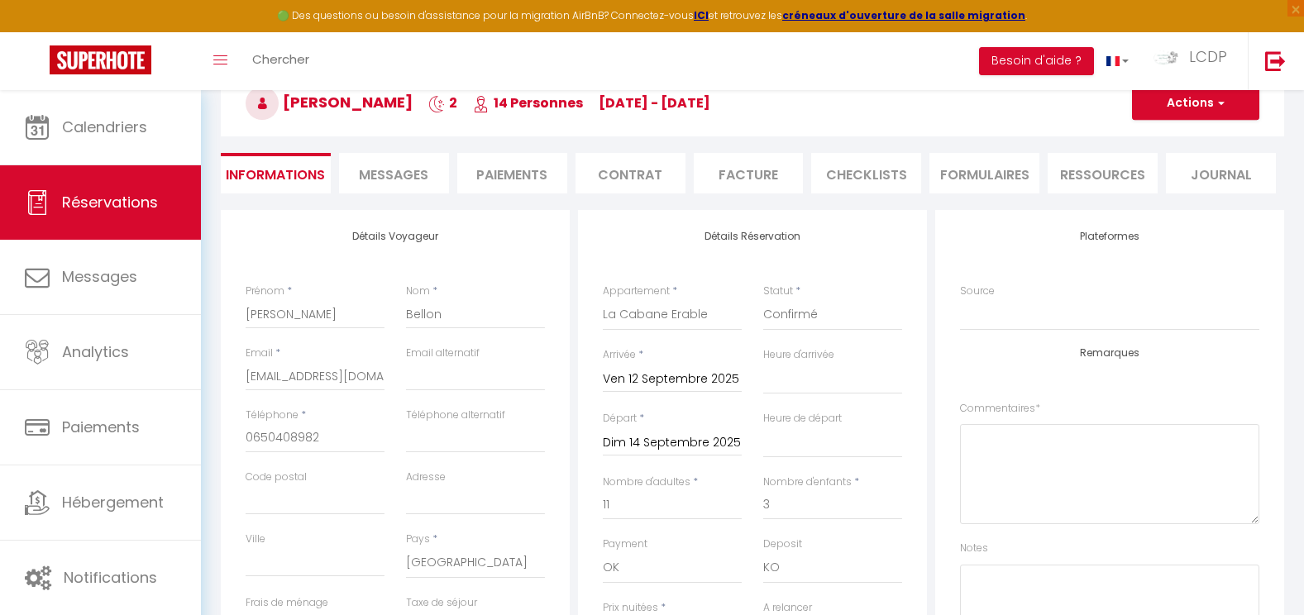
scroll to position [0, 0]
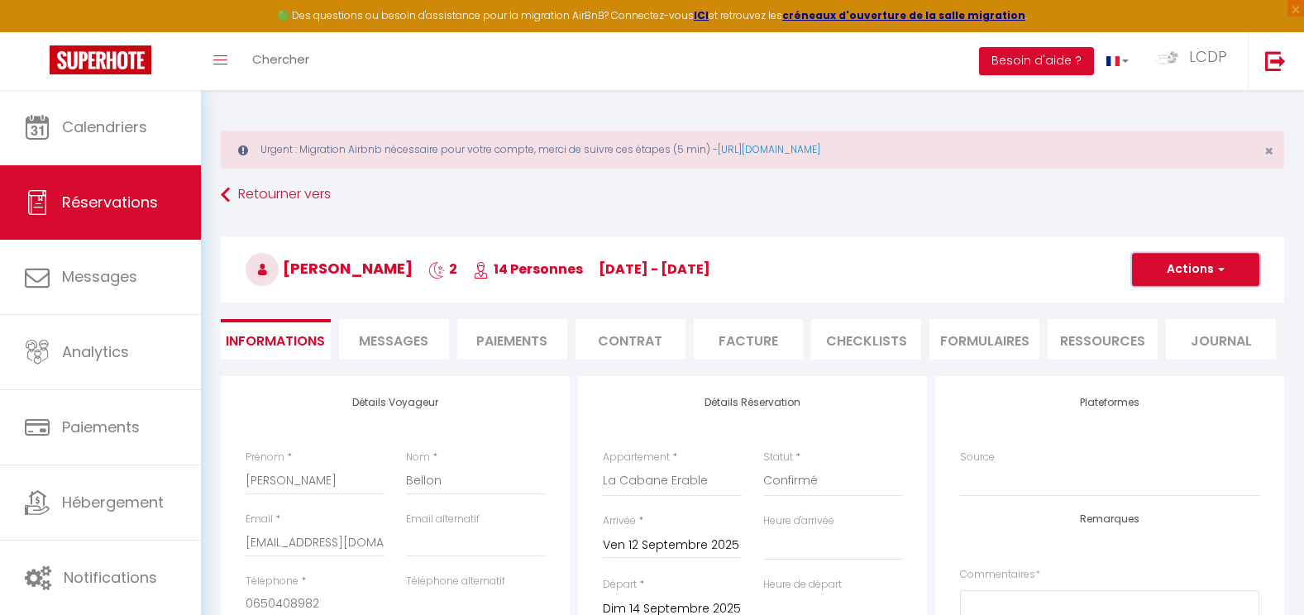
click at [1207, 280] on button "Actions" at bounding box center [1195, 269] width 127 height 33
click at [1185, 299] on link "Enregistrer" at bounding box center [1179, 306] width 131 height 22
